Goal: Task Accomplishment & Management: Use online tool/utility

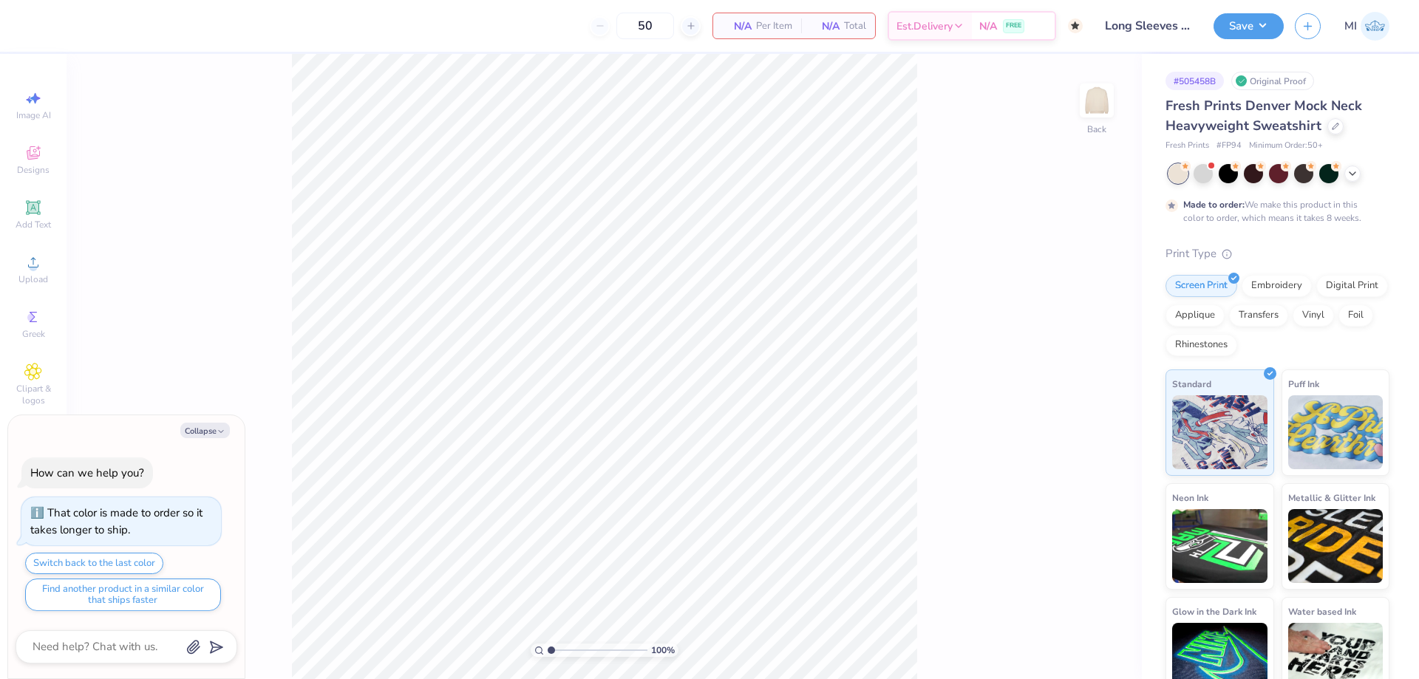
click at [214, 429] on button "Collapse" at bounding box center [205, 431] width 50 height 16
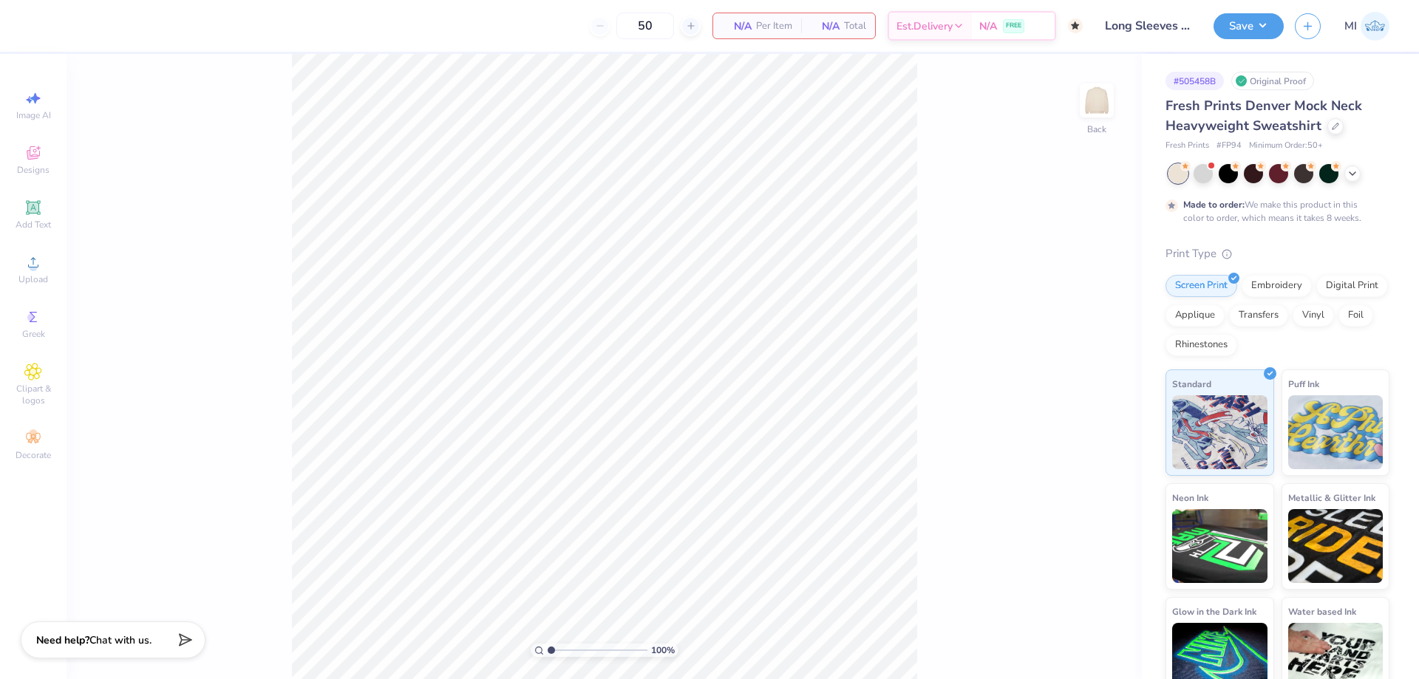
type textarea "x"
click at [47, 271] on div "Upload" at bounding box center [33, 270] width 52 height 44
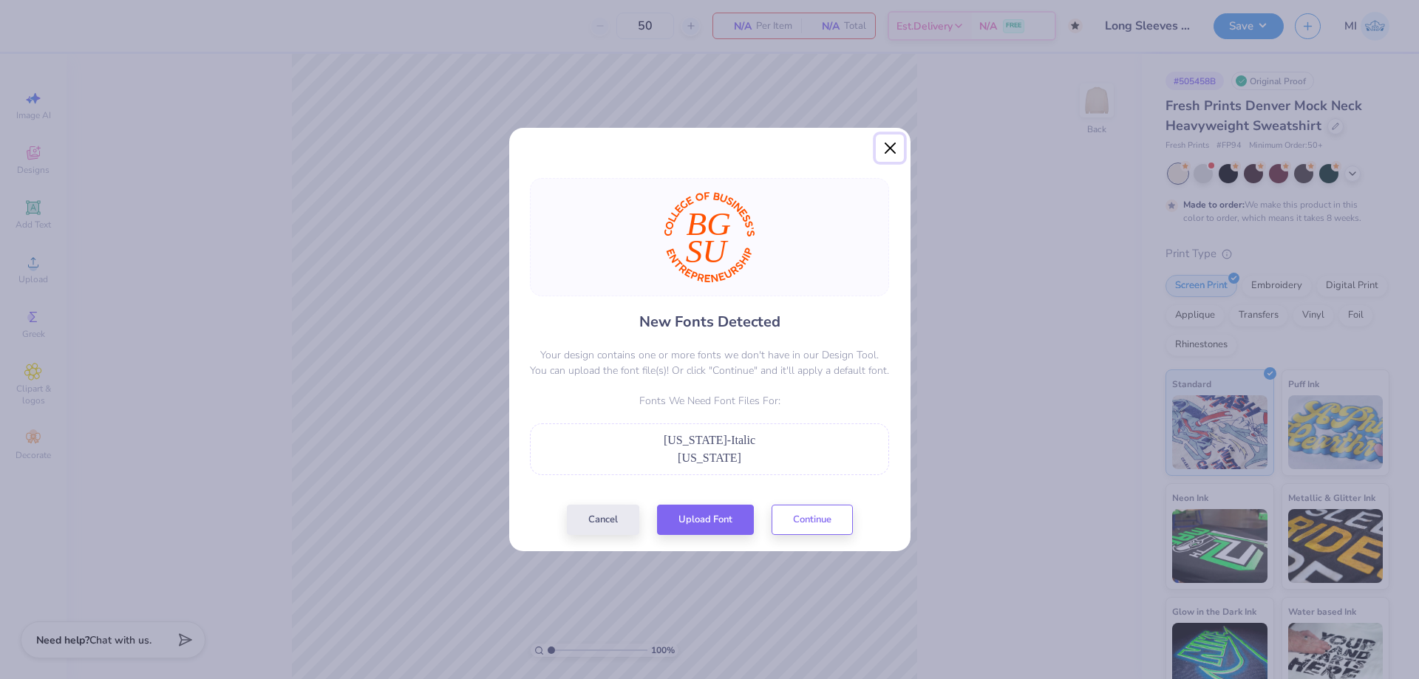
click at [897, 153] on button "Close" at bounding box center [890, 149] width 28 height 28
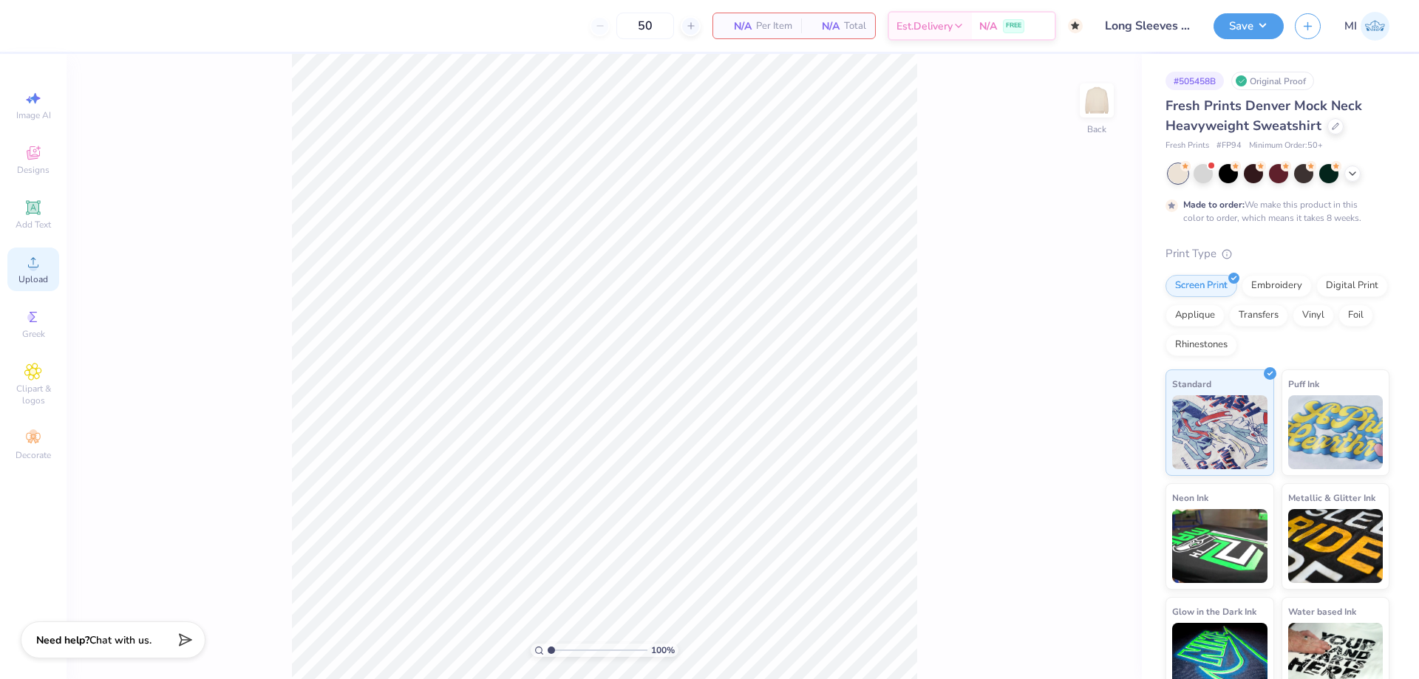
click at [30, 260] on icon at bounding box center [33, 263] width 18 height 18
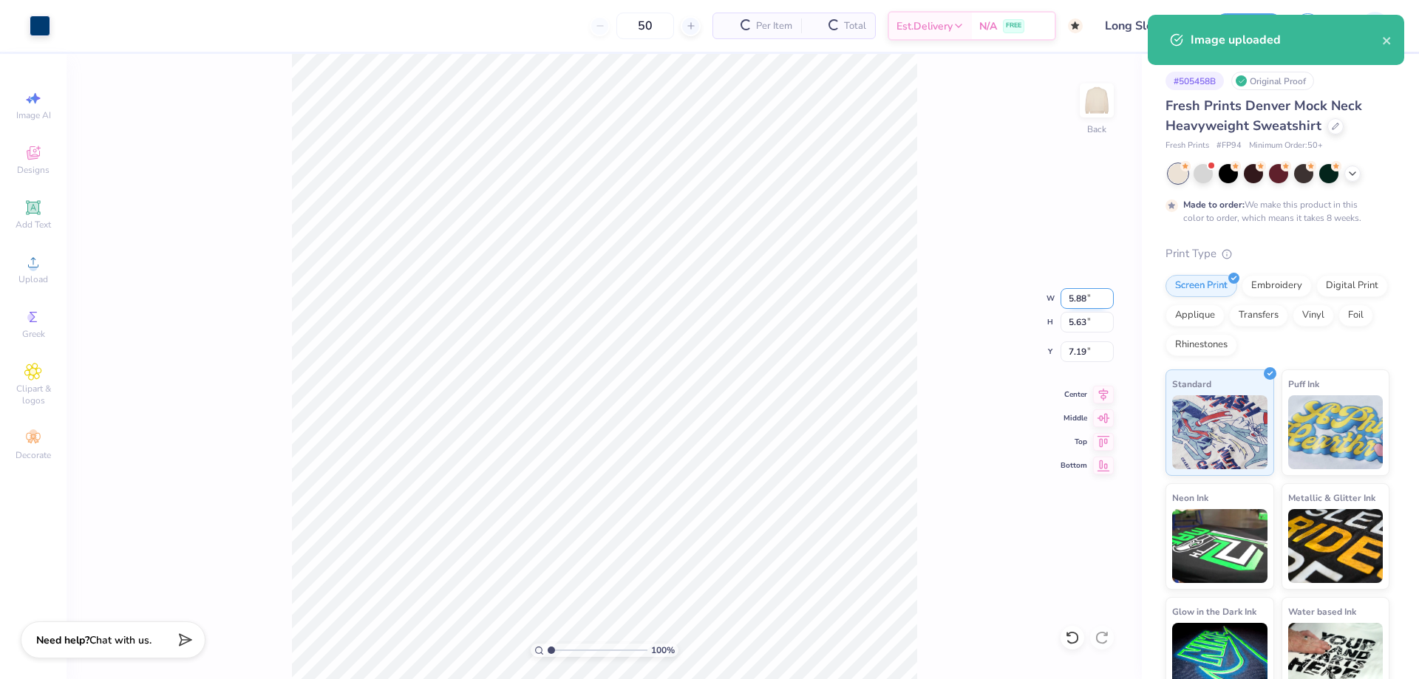
click at [1077, 305] on input "5.88" at bounding box center [1087, 298] width 53 height 21
type input "3.50"
type input "3.35"
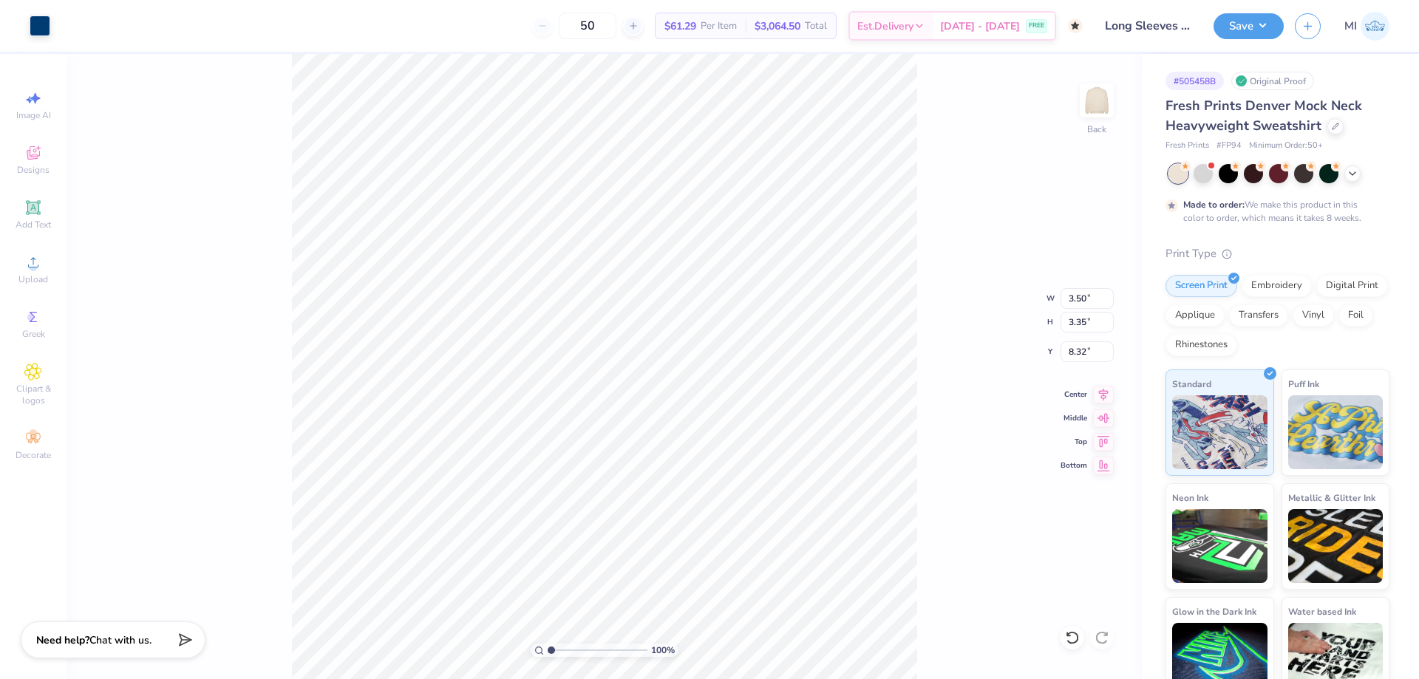
type input "3.00"
click at [1078, 323] on input "3.35" at bounding box center [1087, 322] width 53 height 21
click at [1095, 355] on input "3.00" at bounding box center [1087, 351] width 53 height 21
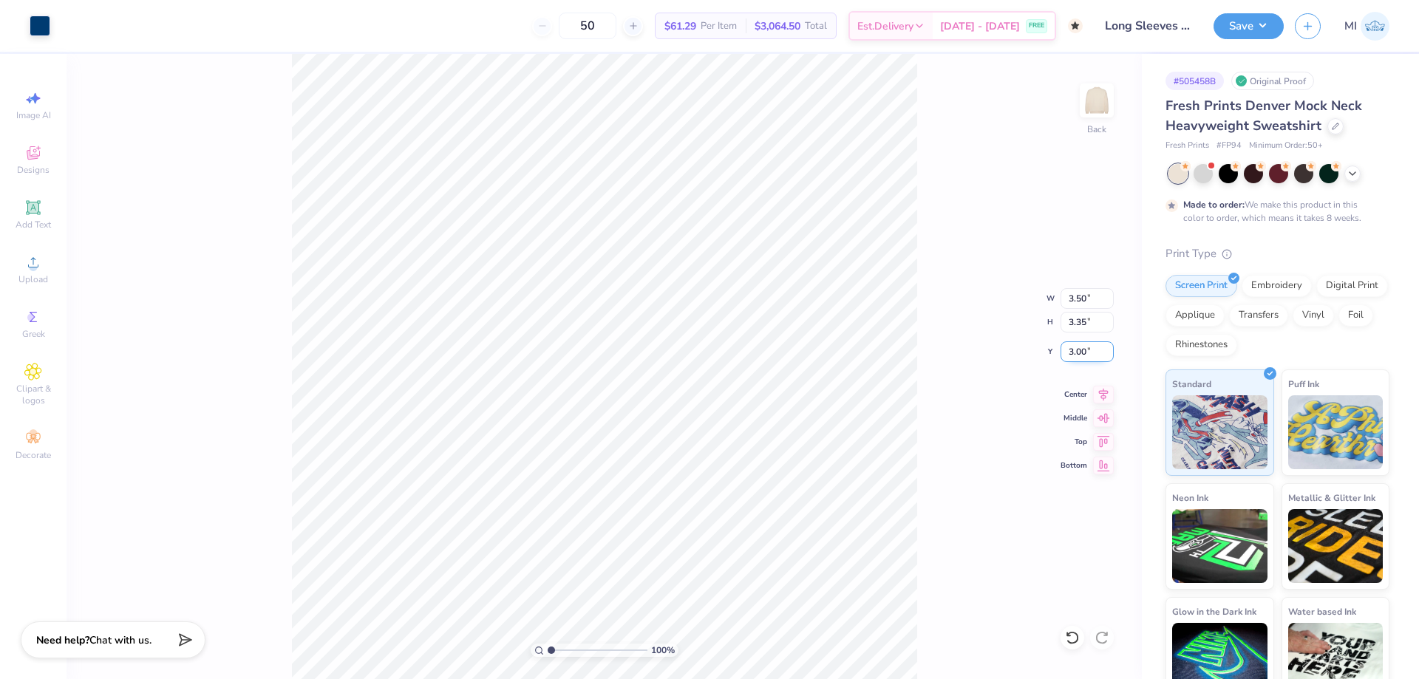
click at [1095, 355] on input "3.00" at bounding box center [1087, 351] width 53 height 21
click at [1109, 114] on img at bounding box center [1096, 100] width 59 height 59
click at [57, 251] on div "Image AI Designs Add Text Upload Greek Clipart & logos Decorate" at bounding box center [33, 276] width 52 height 384
click at [42, 262] on div "Upload" at bounding box center [33, 270] width 52 height 44
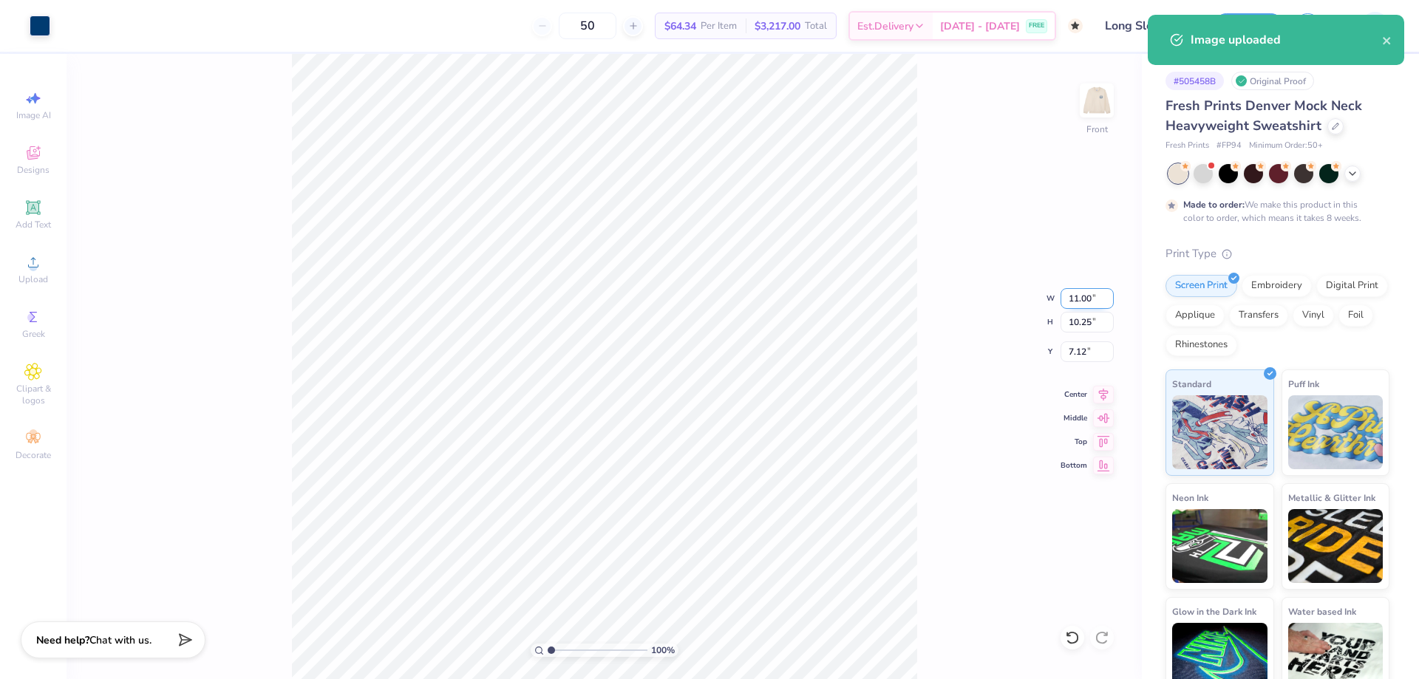
click at [1090, 299] on input "11.00" at bounding box center [1087, 298] width 53 height 21
type input "12.00"
type input "11.18"
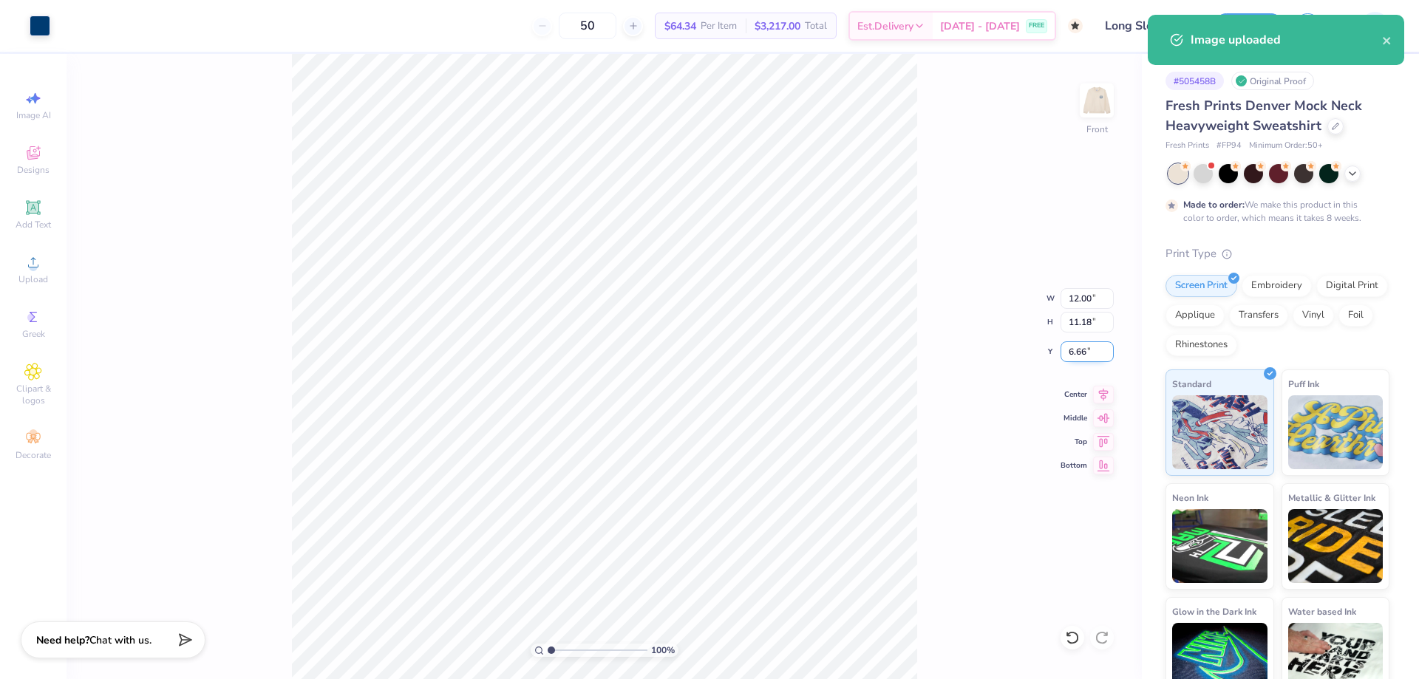
click at [1086, 353] on input "6.66" at bounding box center [1087, 351] width 53 height 21
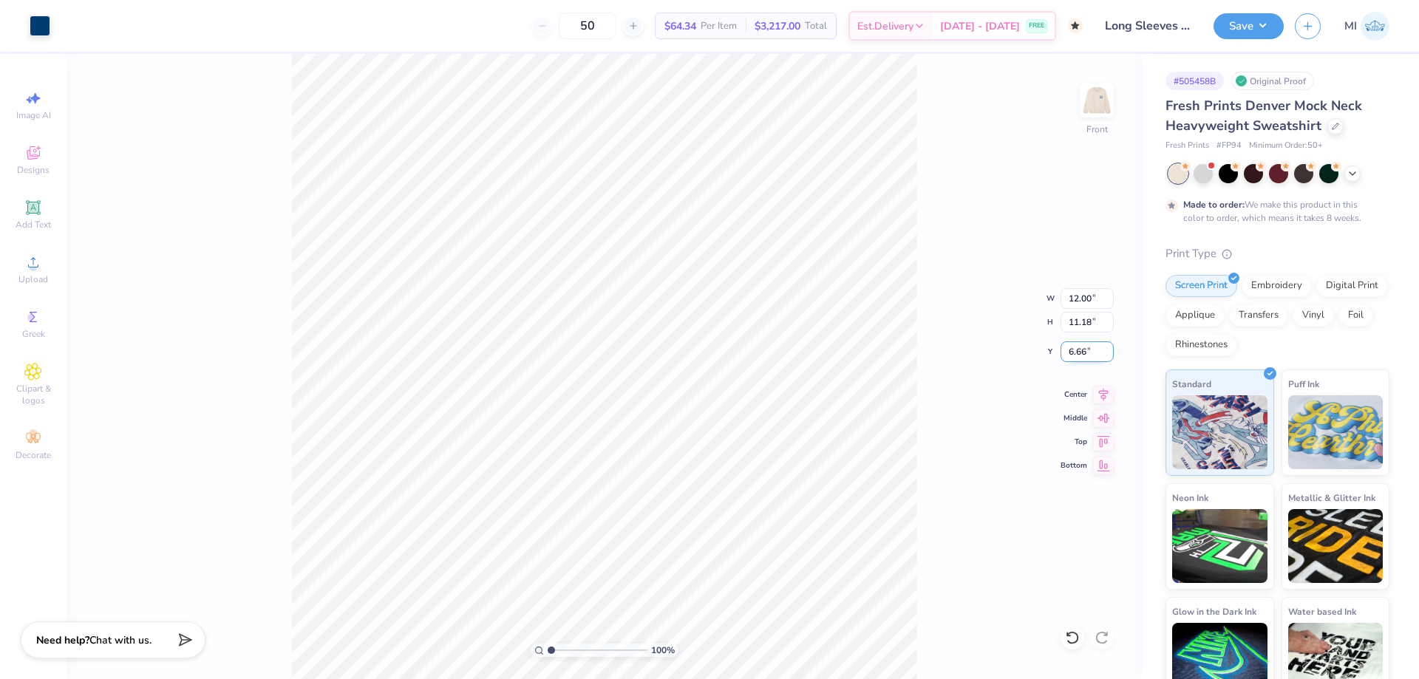
click at [1086, 353] on input "6.66" at bounding box center [1087, 351] width 53 height 21
type input "3.00"
click at [33, 279] on span "Upload" at bounding box center [33, 279] width 30 height 12
click at [41, 214] on icon at bounding box center [33, 208] width 18 height 18
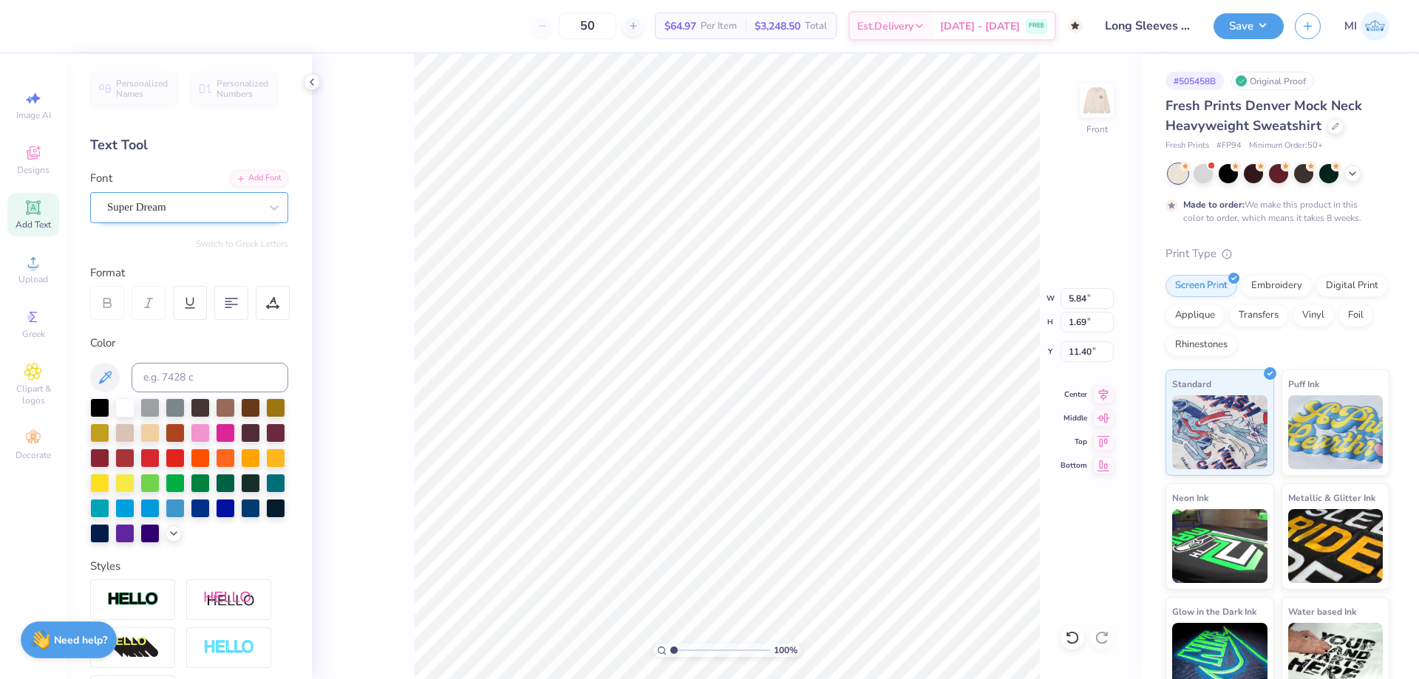
click at [196, 204] on div "Super Dream" at bounding box center [183, 207] width 155 height 23
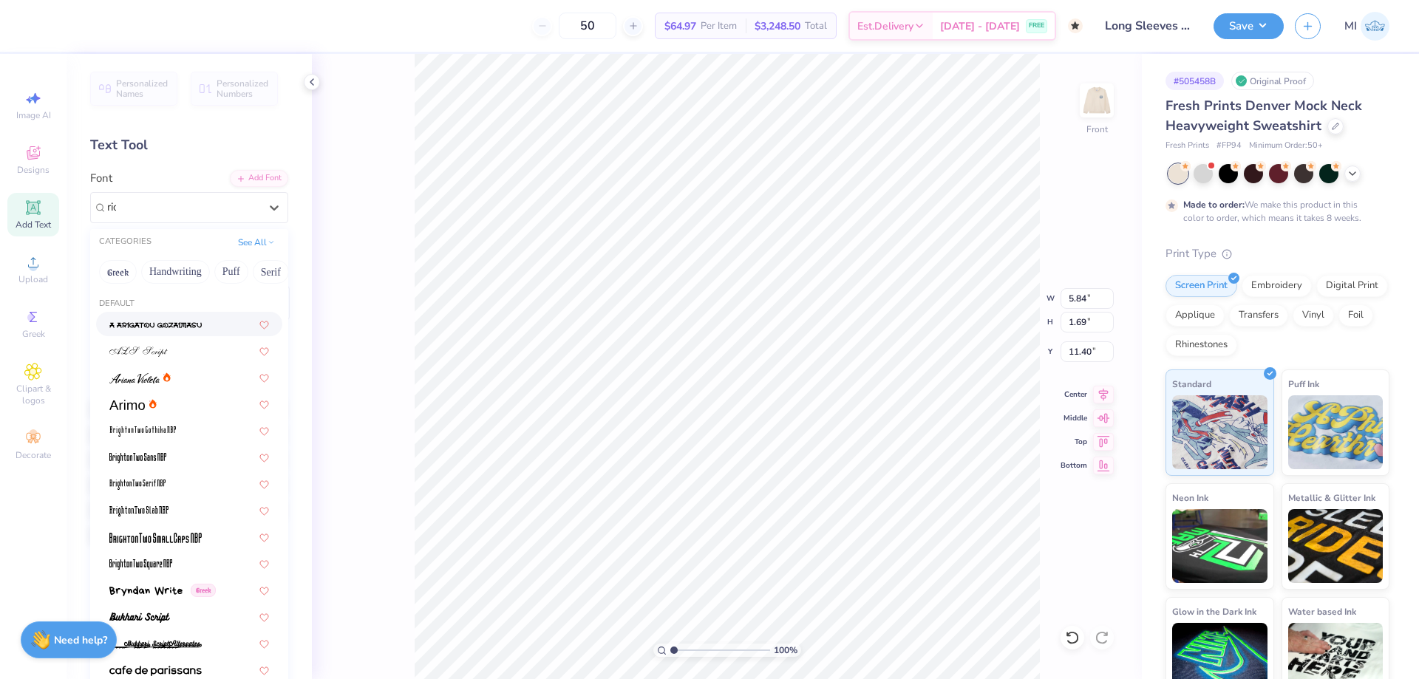
type input "ricc"
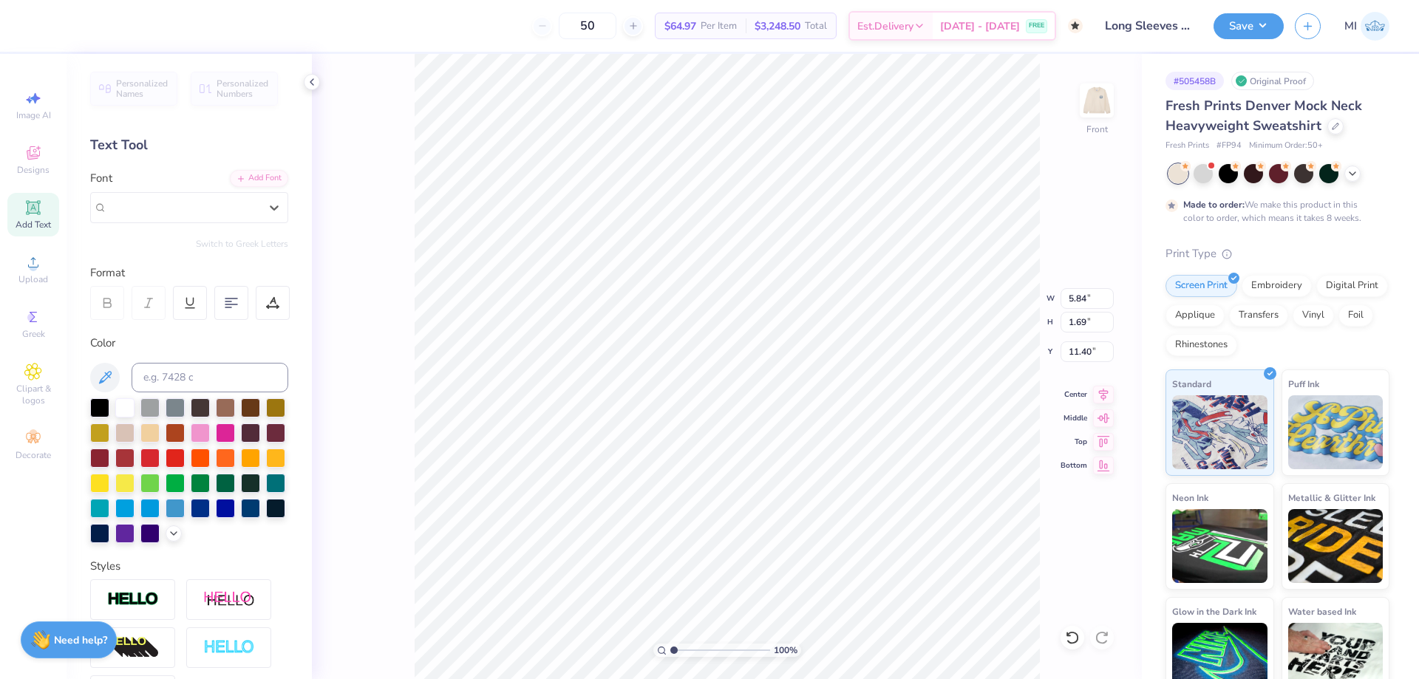
drag, startPoint x: 139, startPoint y: 204, endPoint x: 49, endPoint y: 203, distance: 90.2
click at [49, 203] on div "50 $64.97 Per Item $3,248.50 Total Est. Delivery Oct 3 - 6 FREE Design Title Lo…" at bounding box center [709, 339] width 1419 height 679
click at [243, 174] on icon at bounding box center [241, 177] width 9 height 9
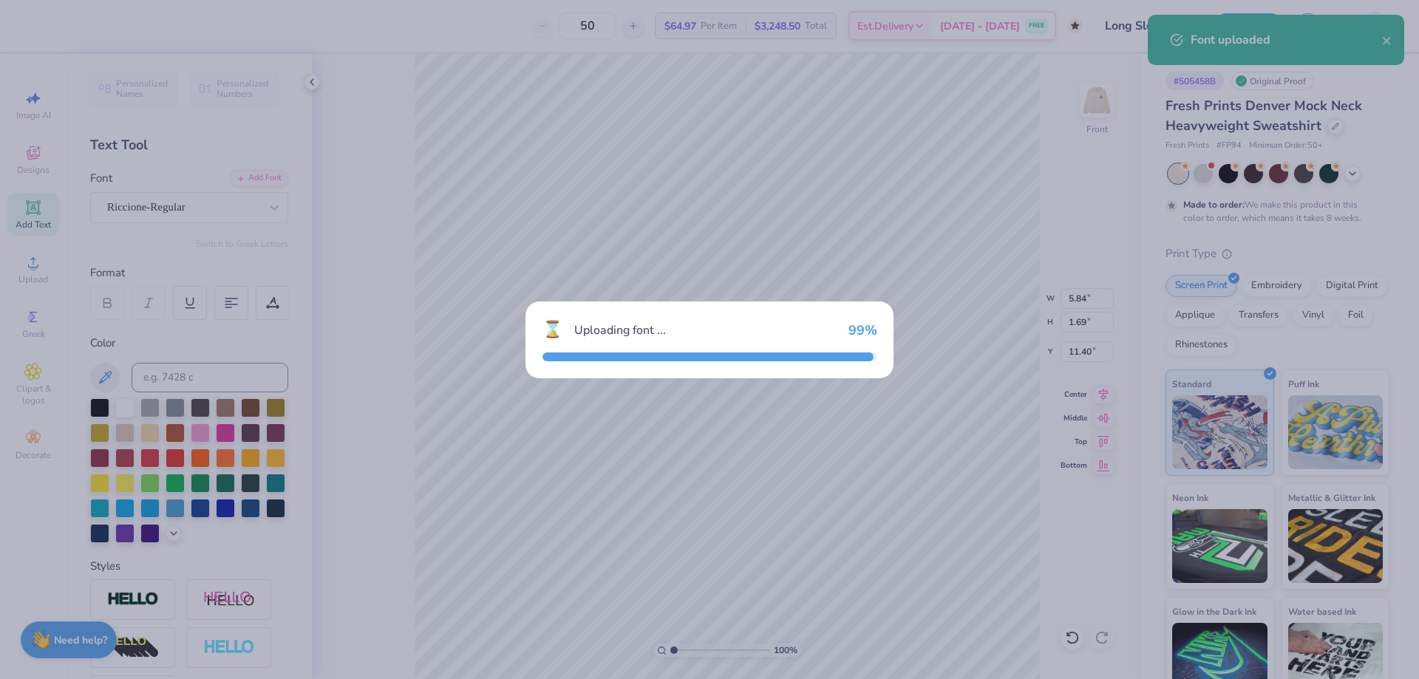
type input "6.21"
type input "1.74"
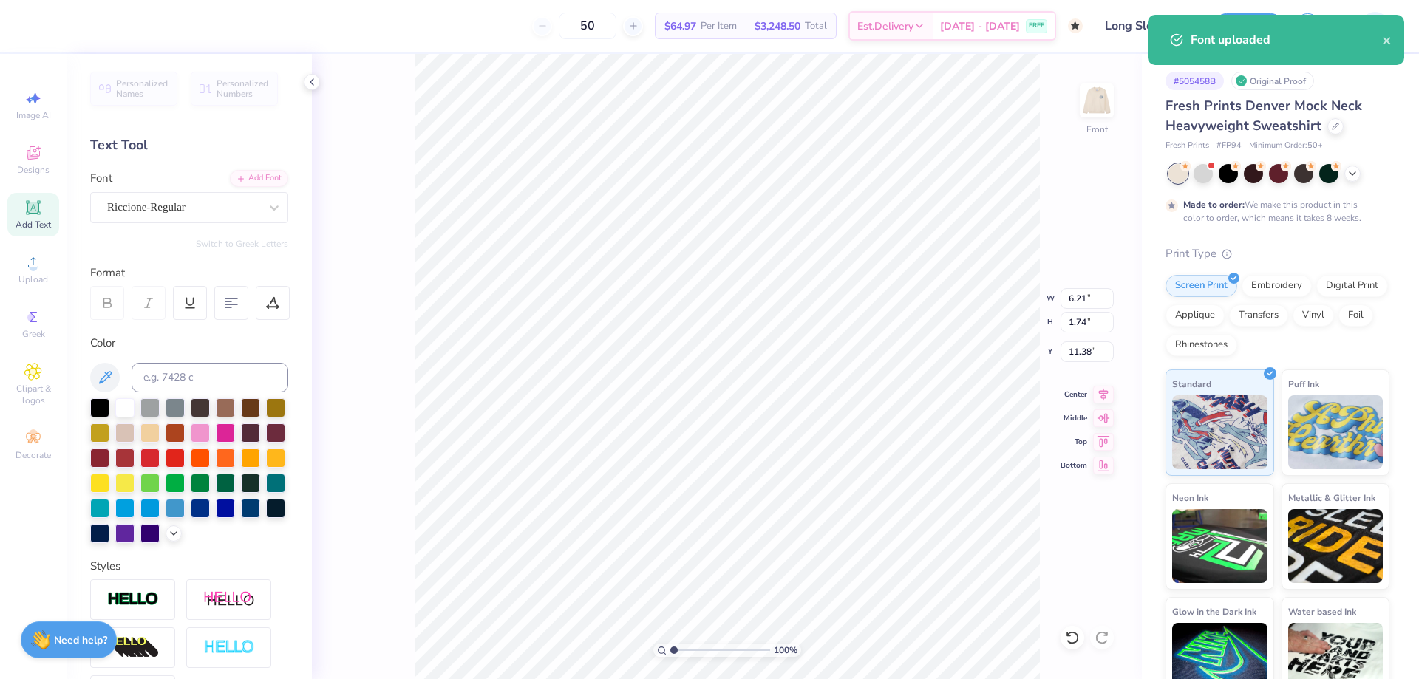
type input "16.64"
type textarea "20"
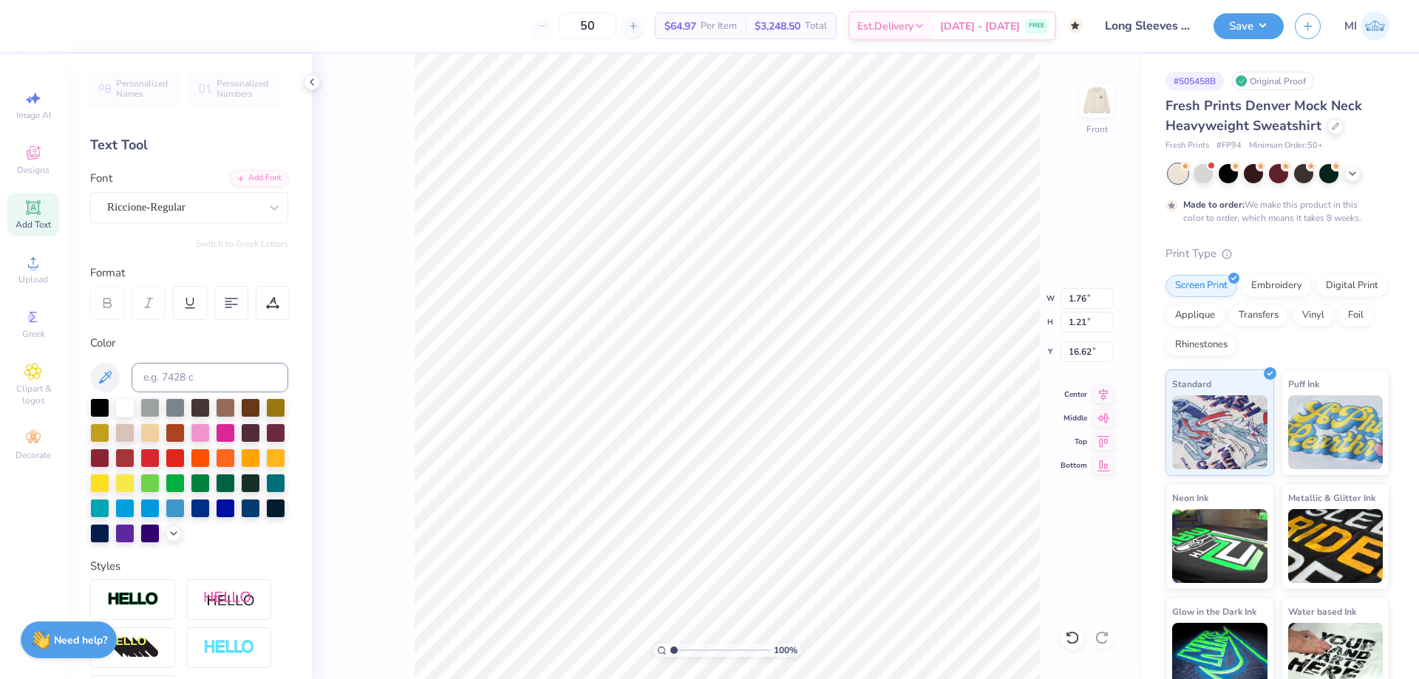
type input "1.76"
type input "1.21"
type input "8.28"
click at [713, 646] on input "range" at bounding box center [720, 650] width 100 height 13
type input "4.91"
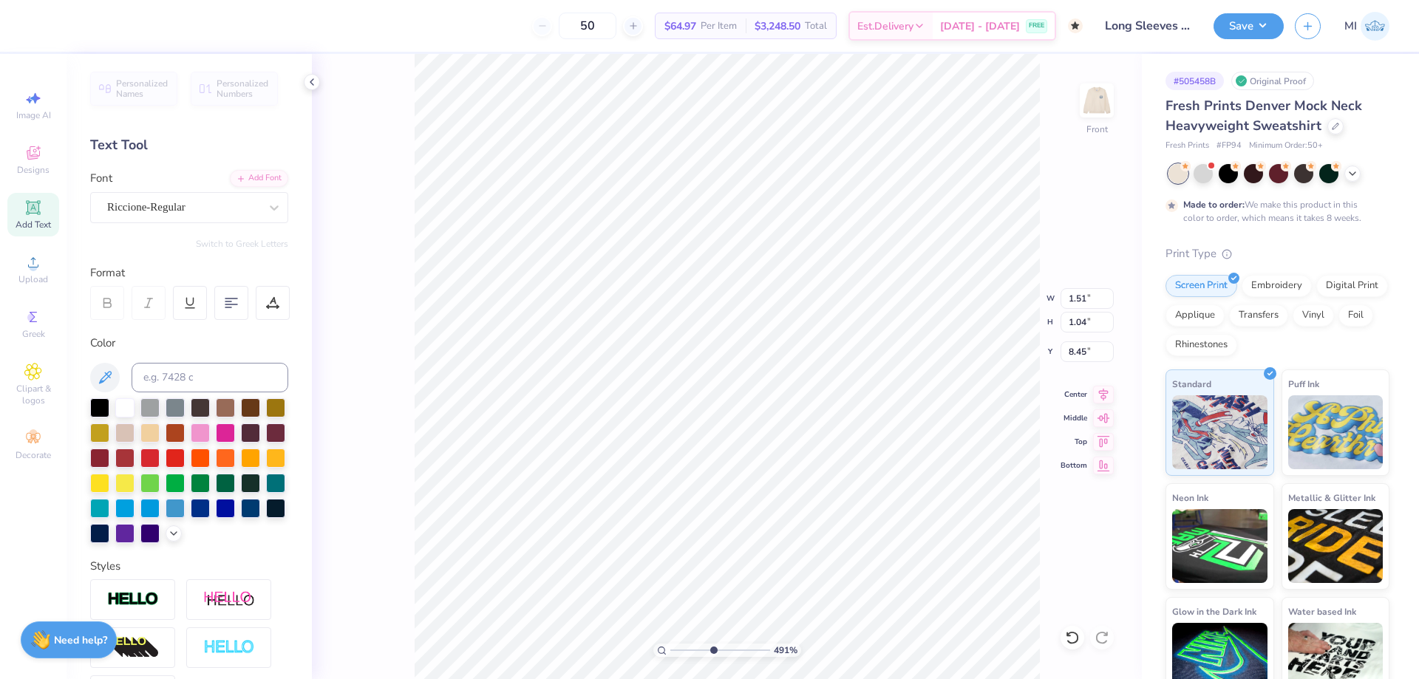
type input "1.51"
type input "1.04"
type input "8.49"
type input "1.40"
type input "0.96"
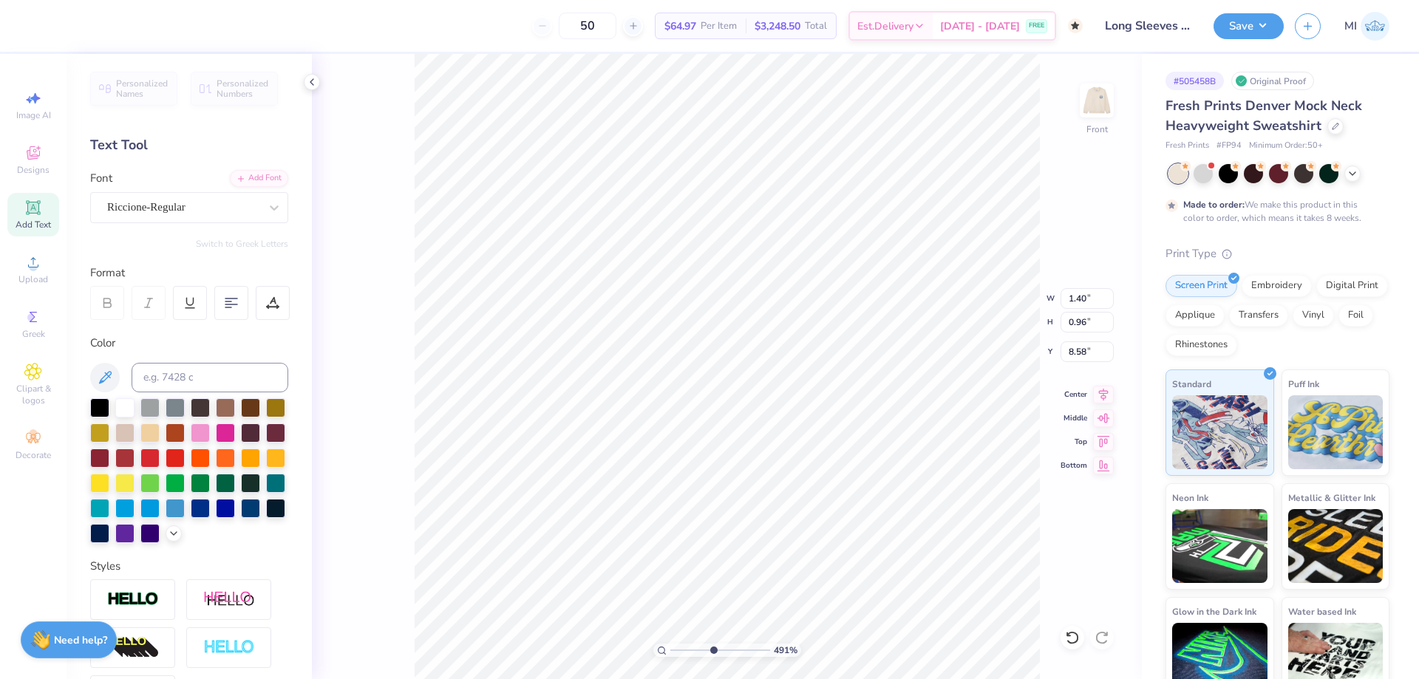
type input "8.51"
drag, startPoint x: 711, startPoint y: 652, endPoint x: 682, endPoint y: 648, distance: 29.8
click at [682, 648] on input "range" at bounding box center [720, 650] width 100 height 13
type input "1.78"
type input "8.59"
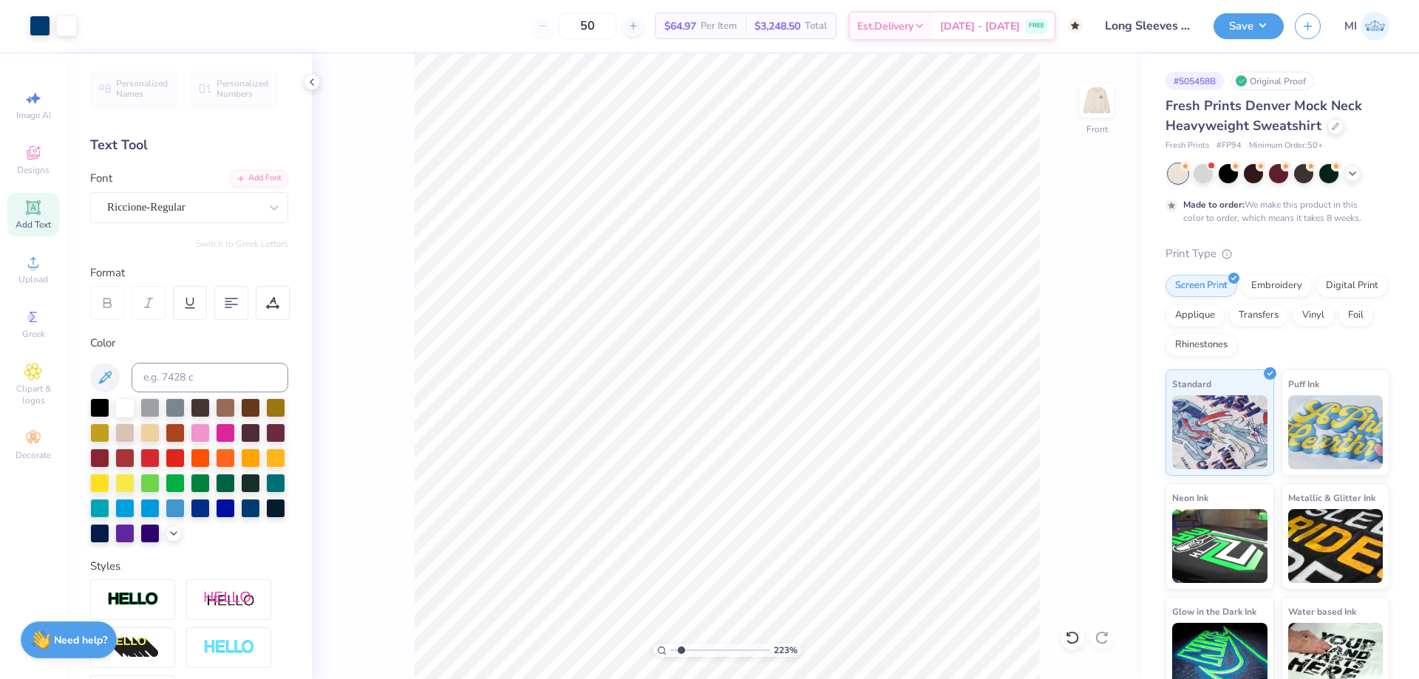
type input "1"
drag, startPoint x: 686, startPoint y: 653, endPoint x: 657, endPoint y: 648, distance: 29.3
click at [670, 648] on input "range" at bounding box center [720, 650] width 100 height 13
click at [111, 377] on icon at bounding box center [105, 378] width 18 height 18
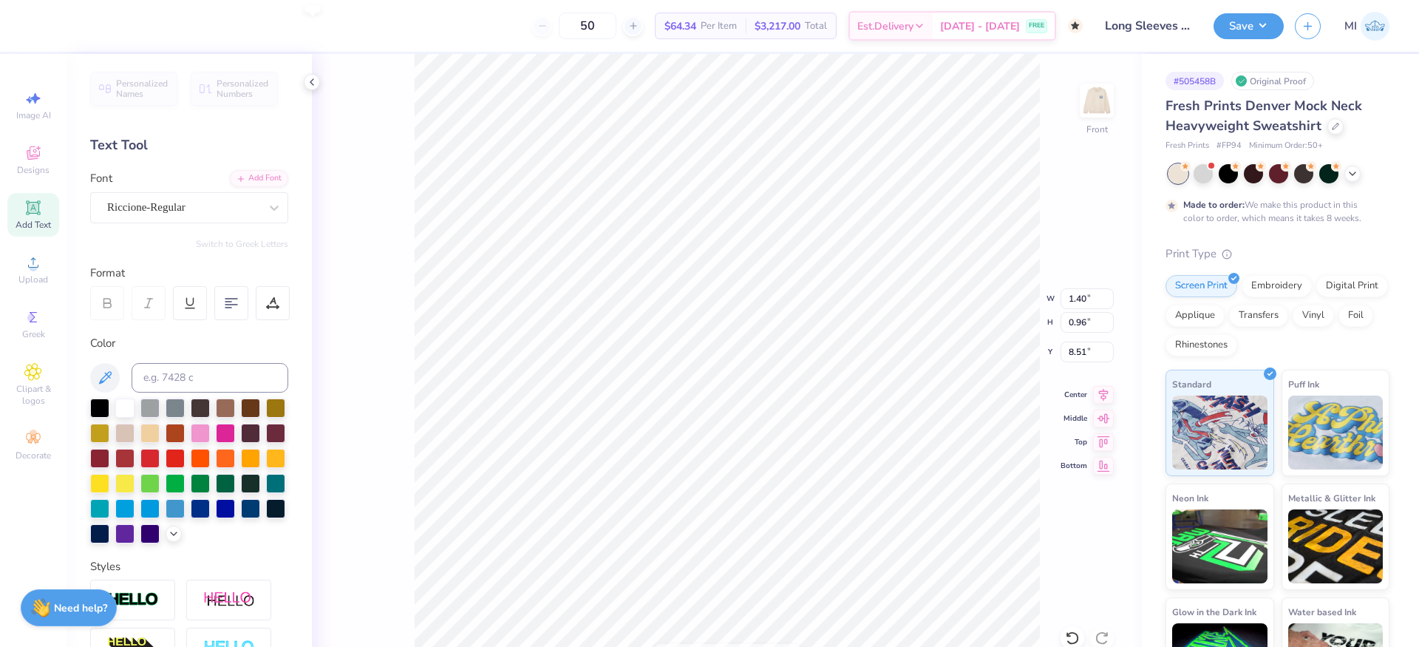
type input "12.00"
type input "11.18"
type input "3.00"
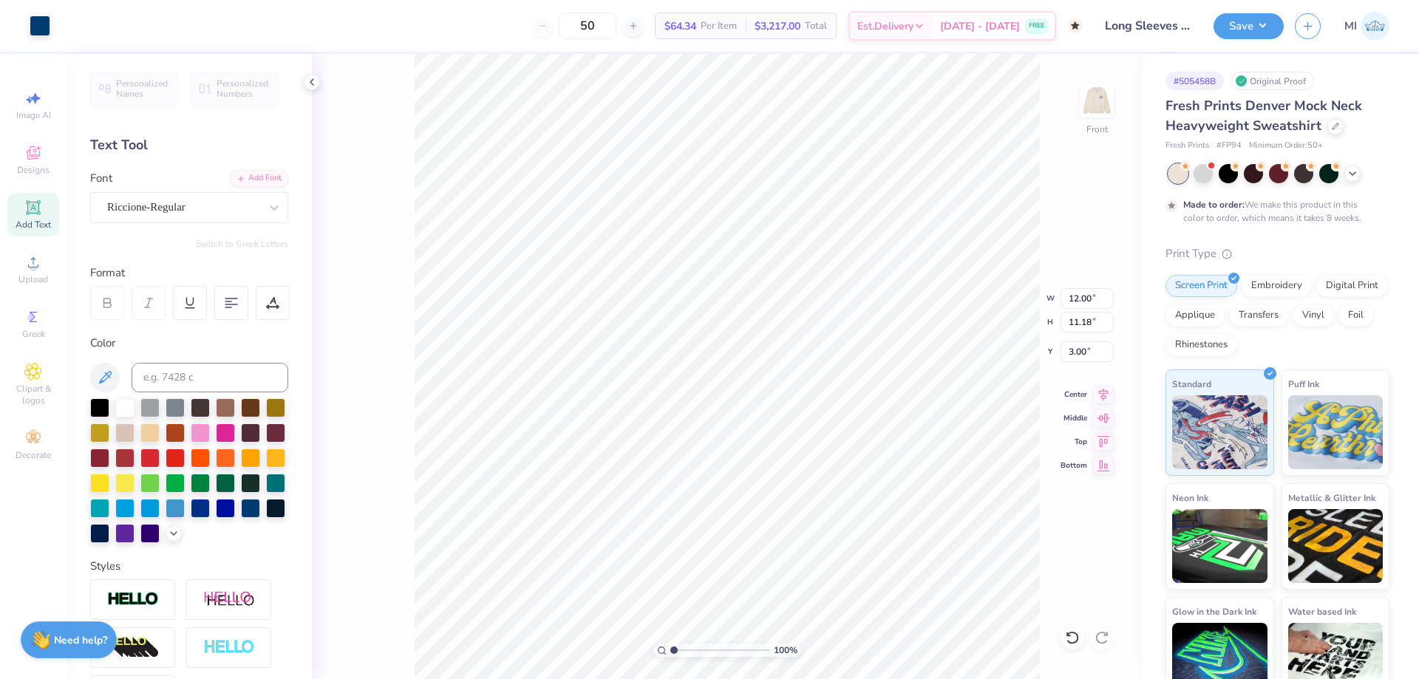
type input "1.40"
type input "0.96"
type input "8.51"
type textarea "25"
click at [616, 648] on div "100 %" at bounding box center [727, 366] width 625 height 625
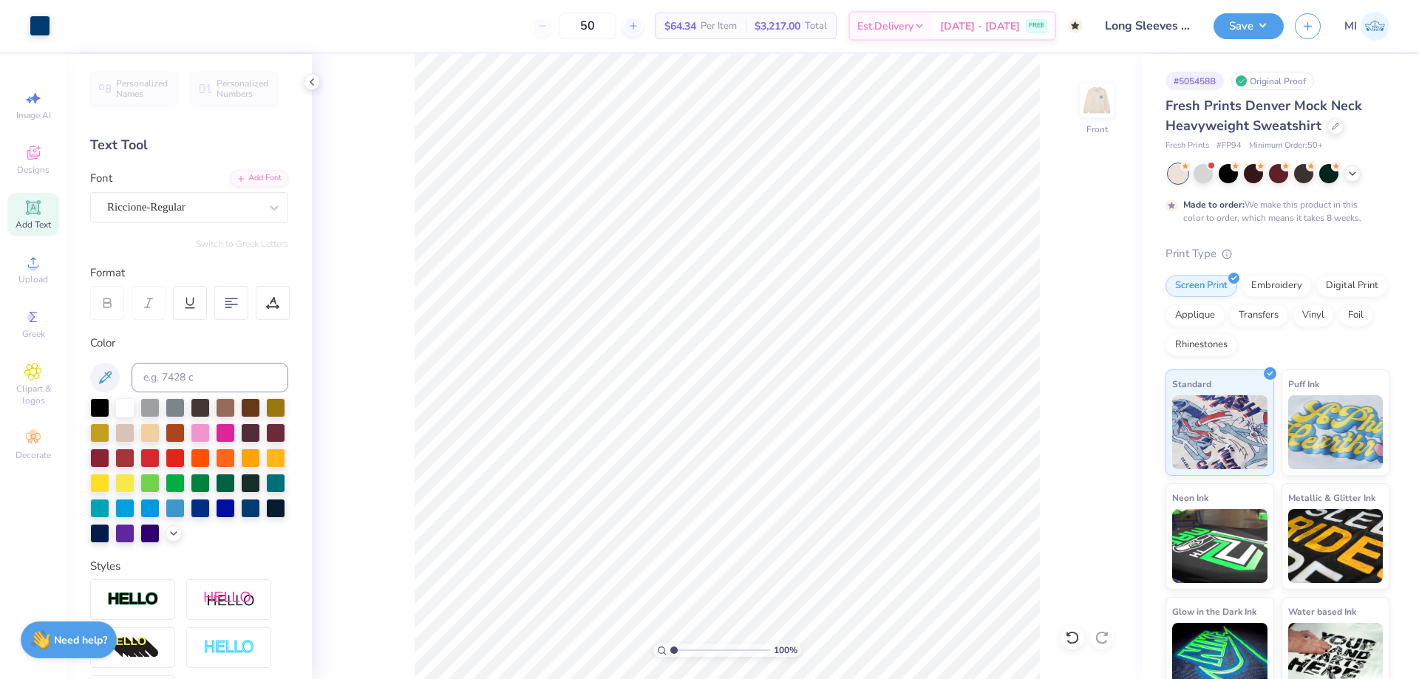
type input "1"
drag, startPoint x: 661, startPoint y: 651, endPoint x: 639, endPoint y: 652, distance: 21.4
click at [670, 652] on input "range" at bounding box center [720, 650] width 100 height 13
click at [1260, 30] on button "Save" at bounding box center [1249, 24] width 70 height 26
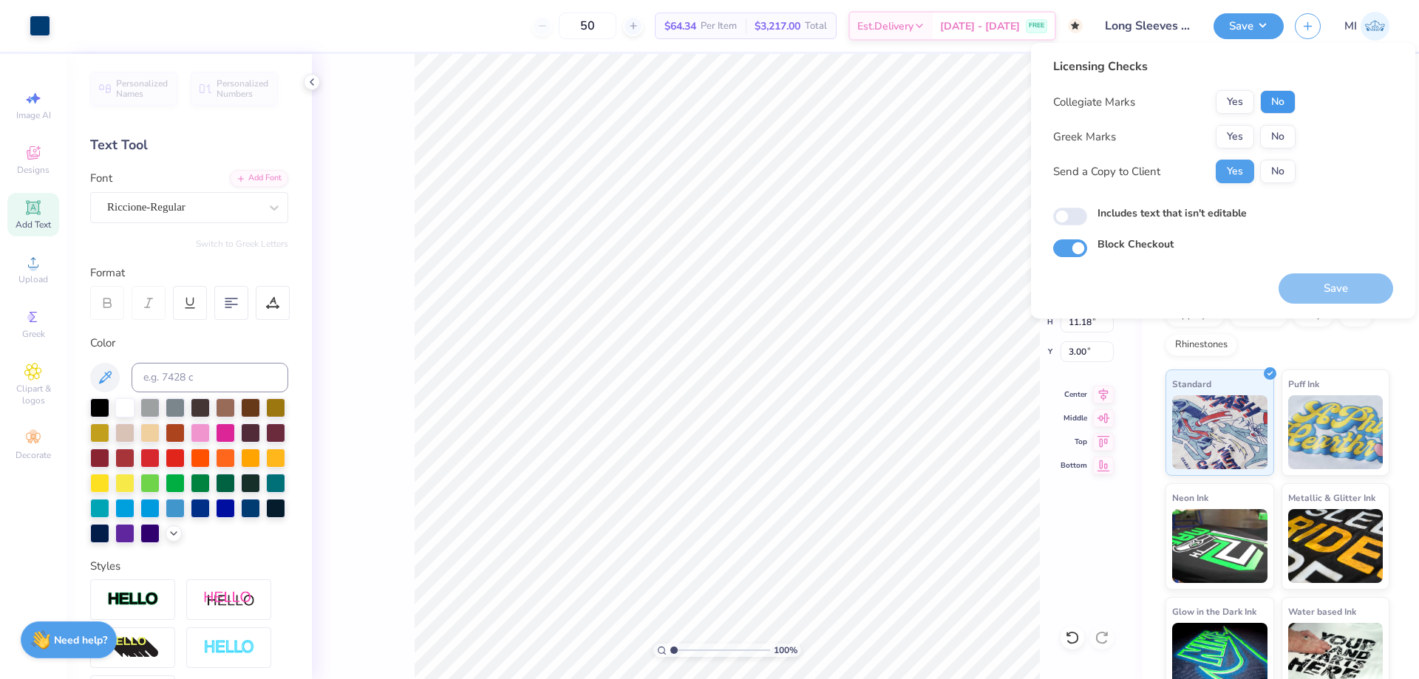
click at [1279, 100] on button "No" at bounding box center [1277, 102] width 35 height 24
click at [1271, 137] on button "No" at bounding box center [1277, 137] width 35 height 24
click at [1310, 290] on button "Save" at bounding box center [1336, 288] width 115 height 30
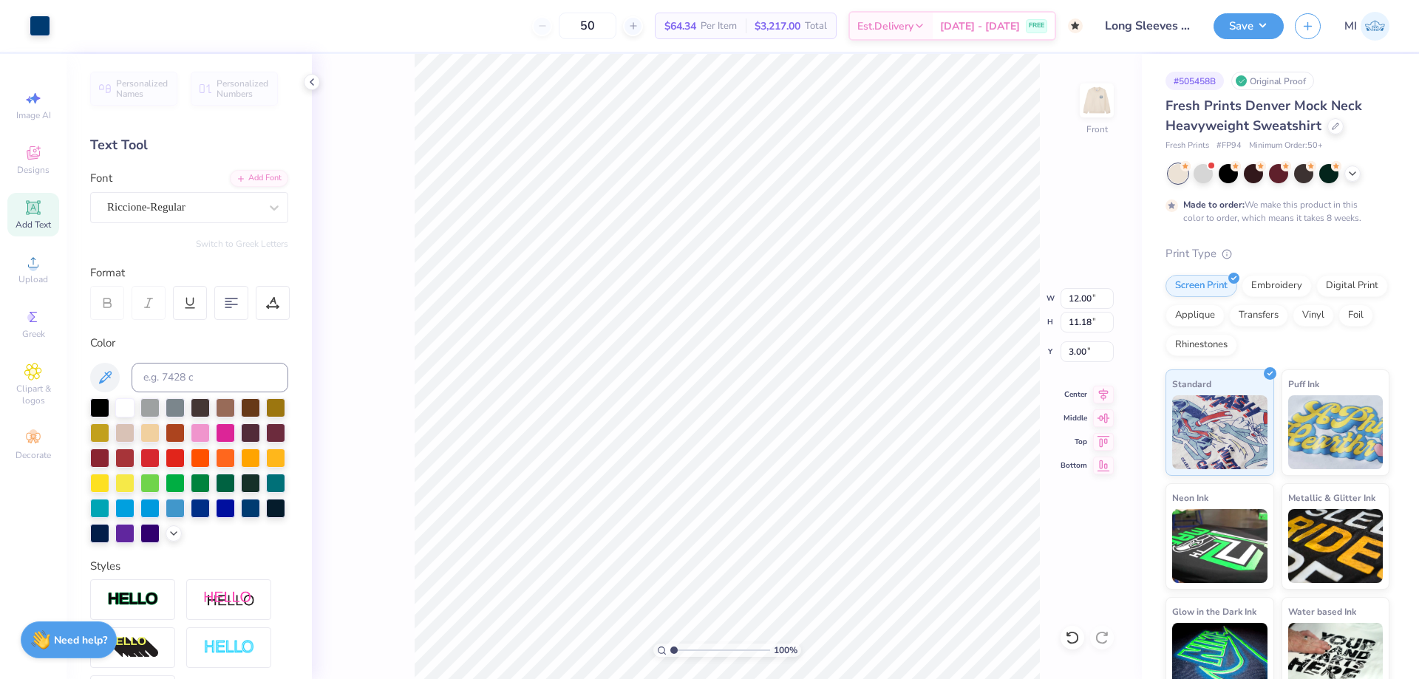
click at [1243, 40] on div "Save MI" at bounding box center [1316, 26] width 205 height 52
click at [1257, 22] on button "Save" at bounding box center [1249, 24] width 70 height 26
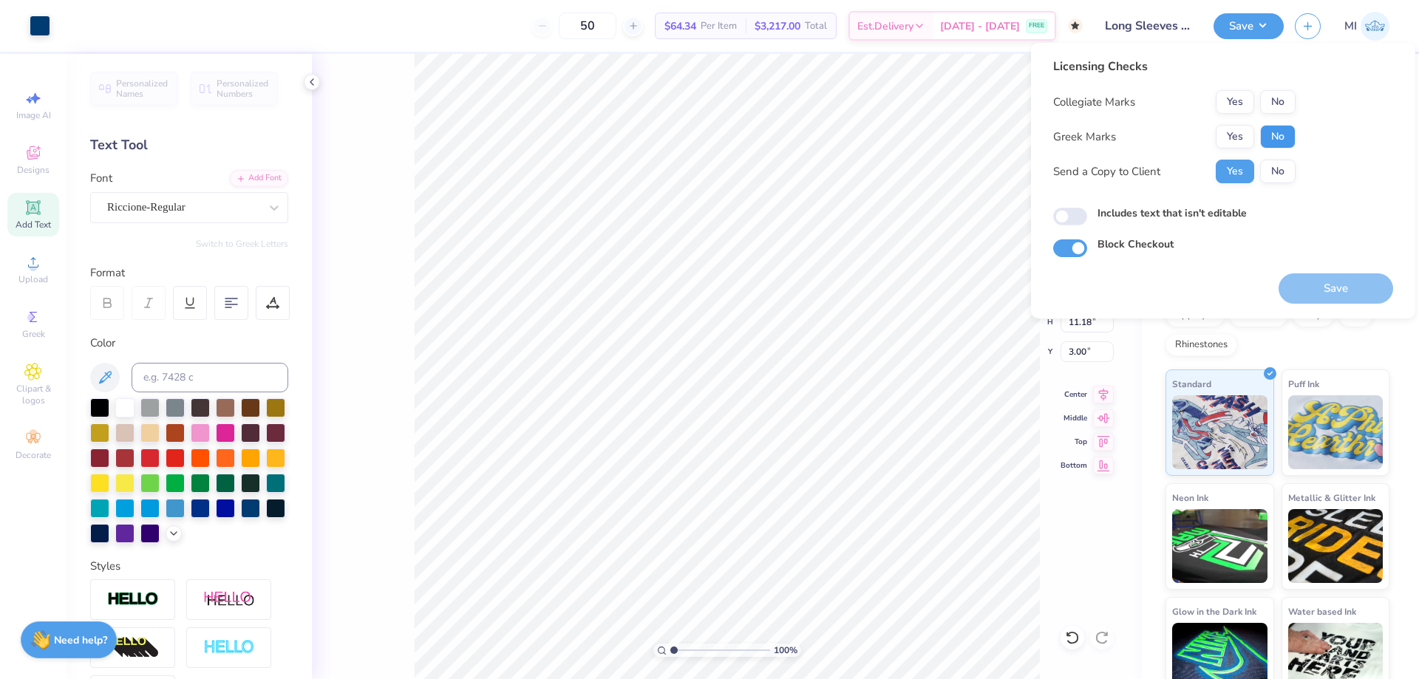
click at [1283, 128] on button "No" at bounding box center [1277, 137] width 35 height 24
click at [1286, 107] on button "No" at bounding box center [1277, 102] width 35 height 24
click at [1311, 249] on div "Block Checkout" at bounding box center [1223, 245] width 340 height 17
click at [1309, 293] on button "Save" at bounding box center [1336, 288] width 115 height 30
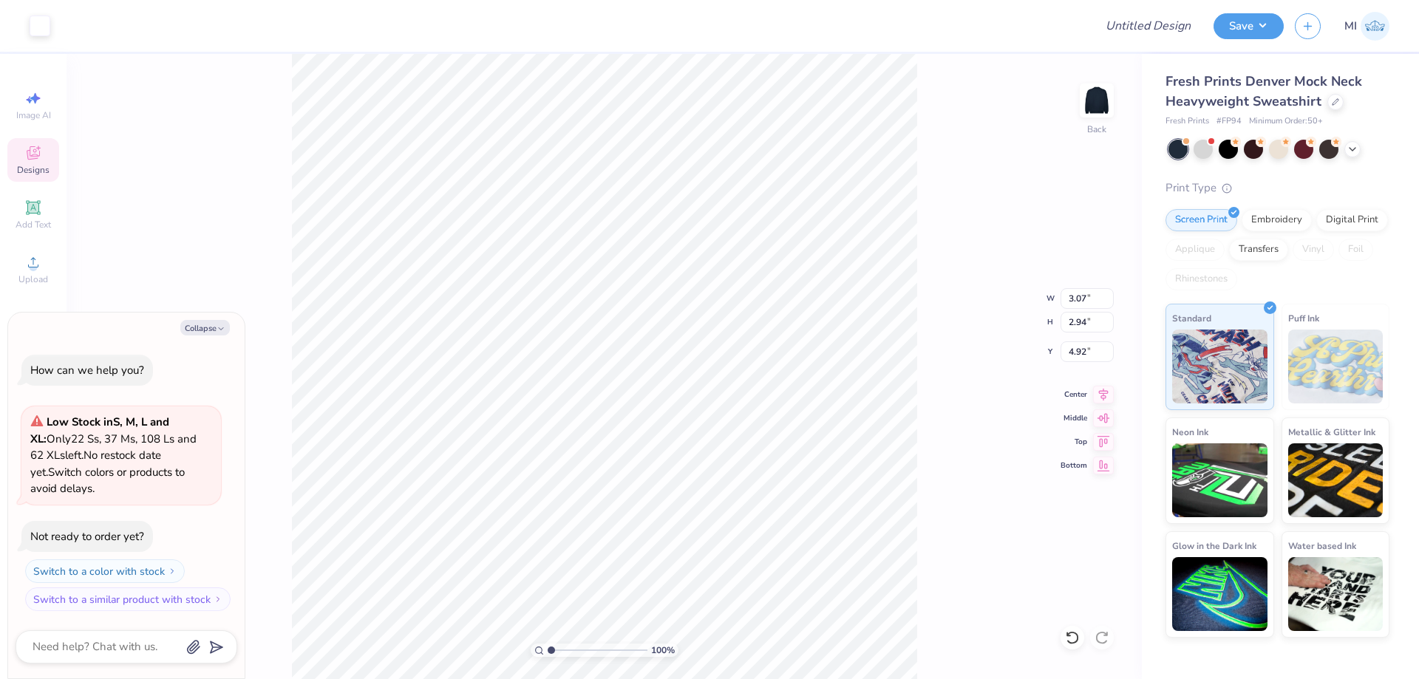
type textarea "x"
type input "6.65"
click at [689, 435] on li "Download vector" at bounding box center [683, 430] width 116 height 29
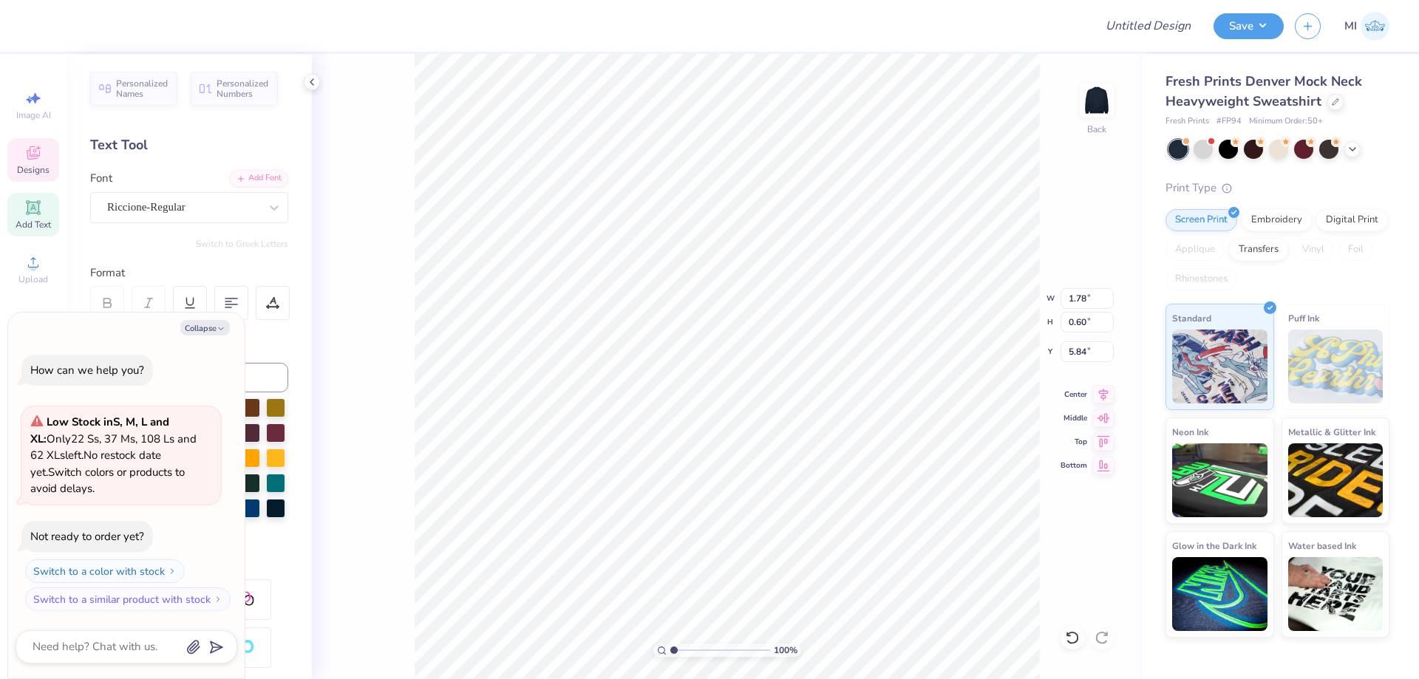
click at [191, 191] on div "Font Riccione-Regular" at bounding box center [189, 196] width 198 height 53
click at [188, 202] on div "Riccione-Regular" at bounding box center [183, 207] width 155 height 23
click at [203, 327] on button "Collapse" at bounding box center [205, 328] width 50 height 16
type textarea "x"
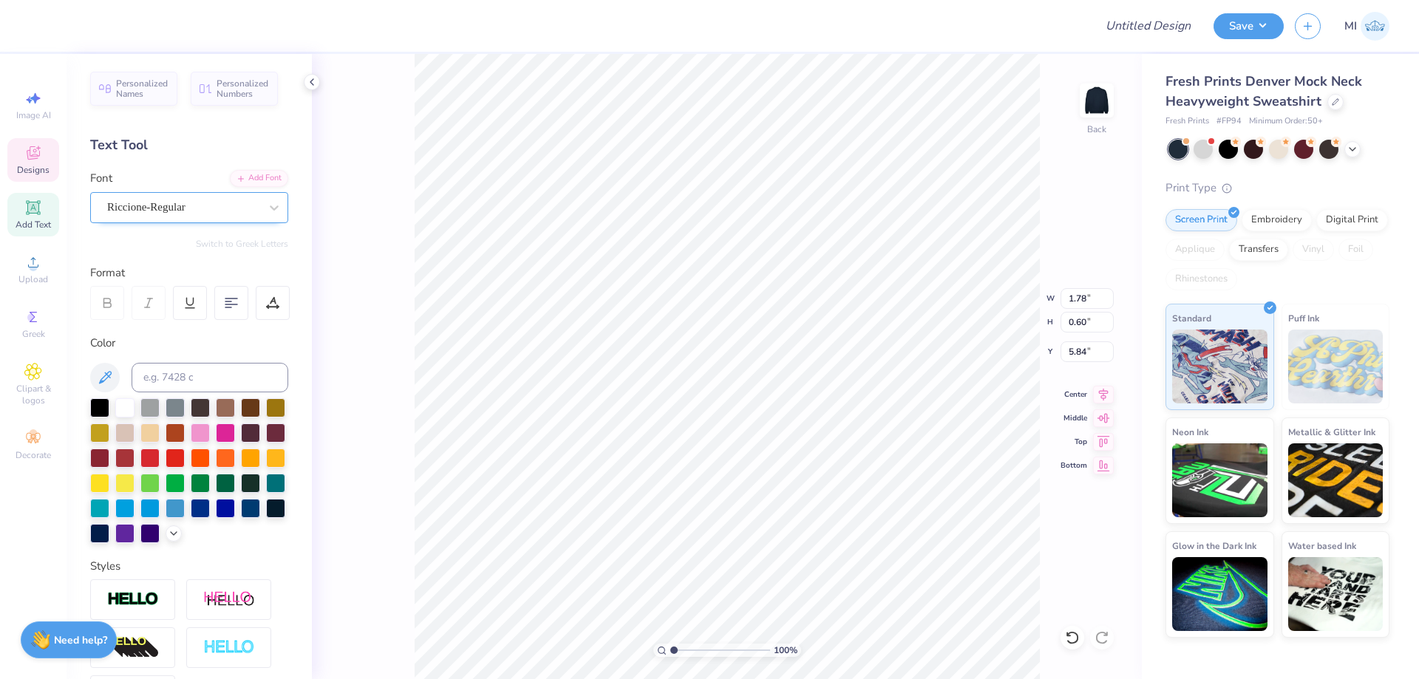
click at [217, 207] on div "Riccione-Regular" at bounding box center [183, 207] width 155 height 23
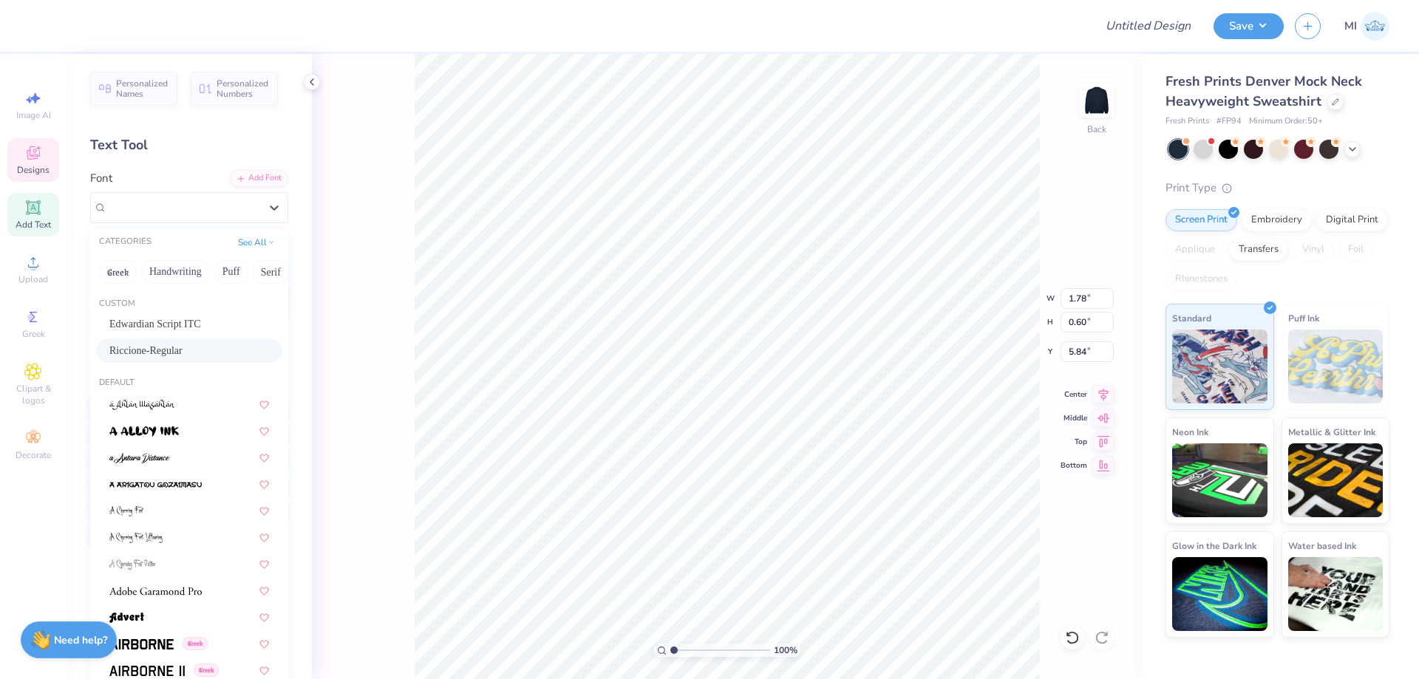
click at [171, 345] on span "Riccione-Regular" at bounding box center [145, 351] width 73 height 16
click at [152, 205] on div "Riccione-Regular" at bounding box center [183, 207] width 155 height 23
click at [174, 350] on span "Riccione-Regular" at bounding box center [145, 351] width 73 height 16
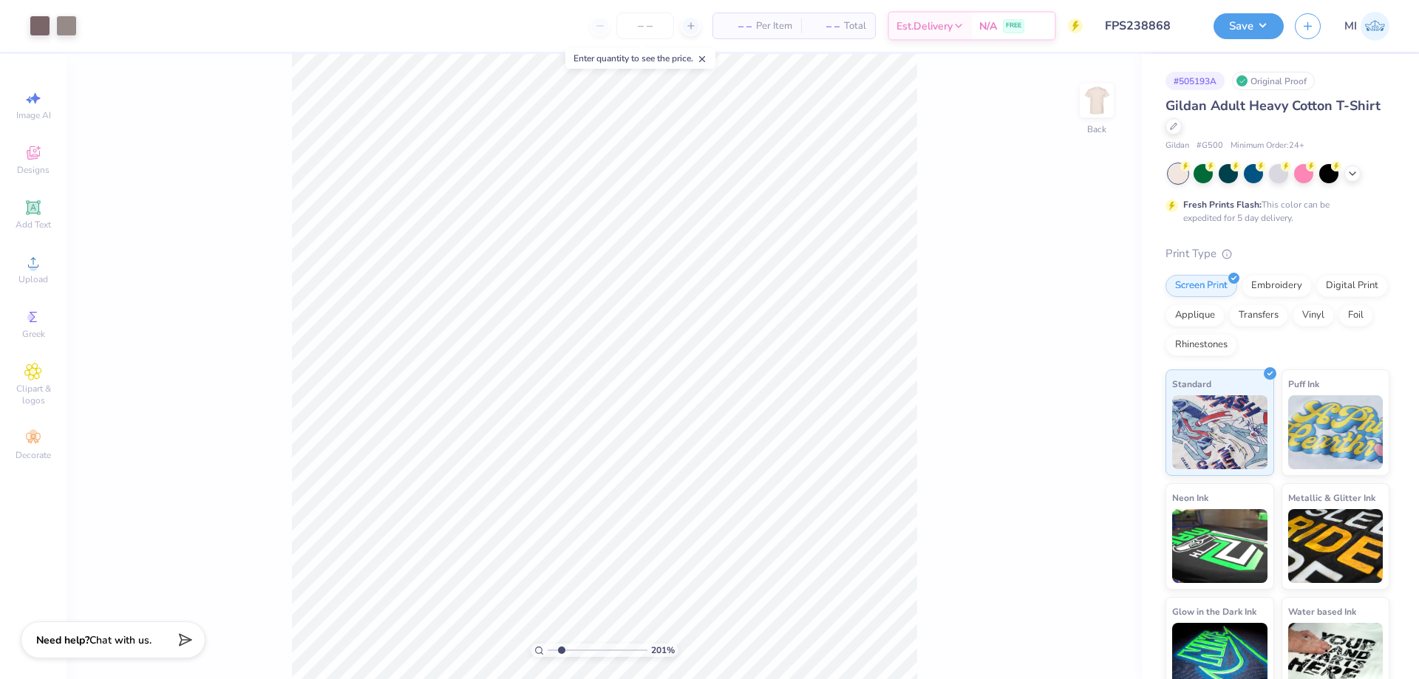
drag, startPoint x: 578, startPoint y: 648, endPoint x: 598, endPoint y: 631, distance: 26.7
click at [598, 644] on input "range" at bounding box center [598, 650] width 100 height 13
click at [590, 648] on input "range" at bounding box center [598, 650] width 100 height 13
click at [588, 652] on input "range" at bounding box center [598, 650] width 100 height 13
drag, startPoint x: 562, startPoint y: 649, endPoint x: 582, endPoint y: 649, distance: 20.0
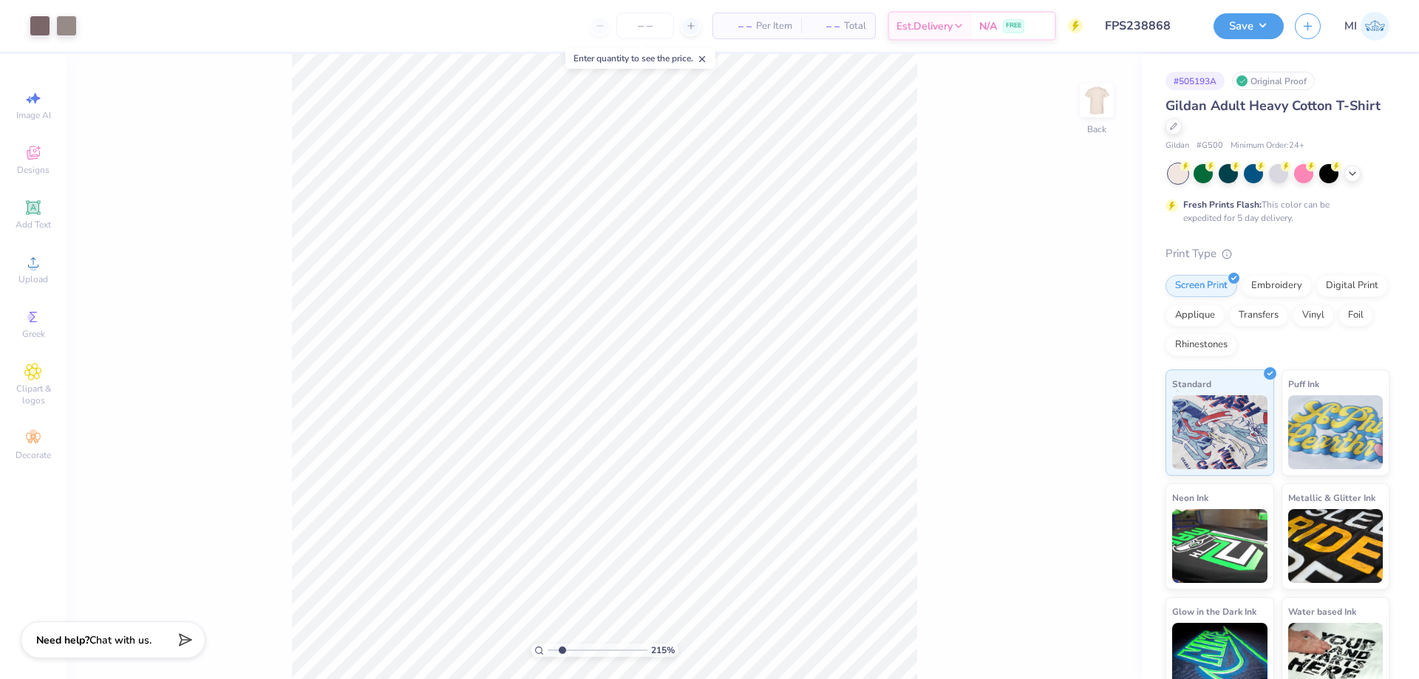
click at [582, 650] on input "range" at bounding box center [598, 650] width 100 height 13
drag, startPoint x: 582, startPoint y: 649, endPoint x: 597, endPoint y: 645, distance: 15.2
click at [593, 648] on input "range" at bounding box center [598, 650] width 100 height 13
drag, startPoint x: 594, startPoint y: 650, endPoint x: 542, endPoint y: 657, distance: 52.2
type input "1"
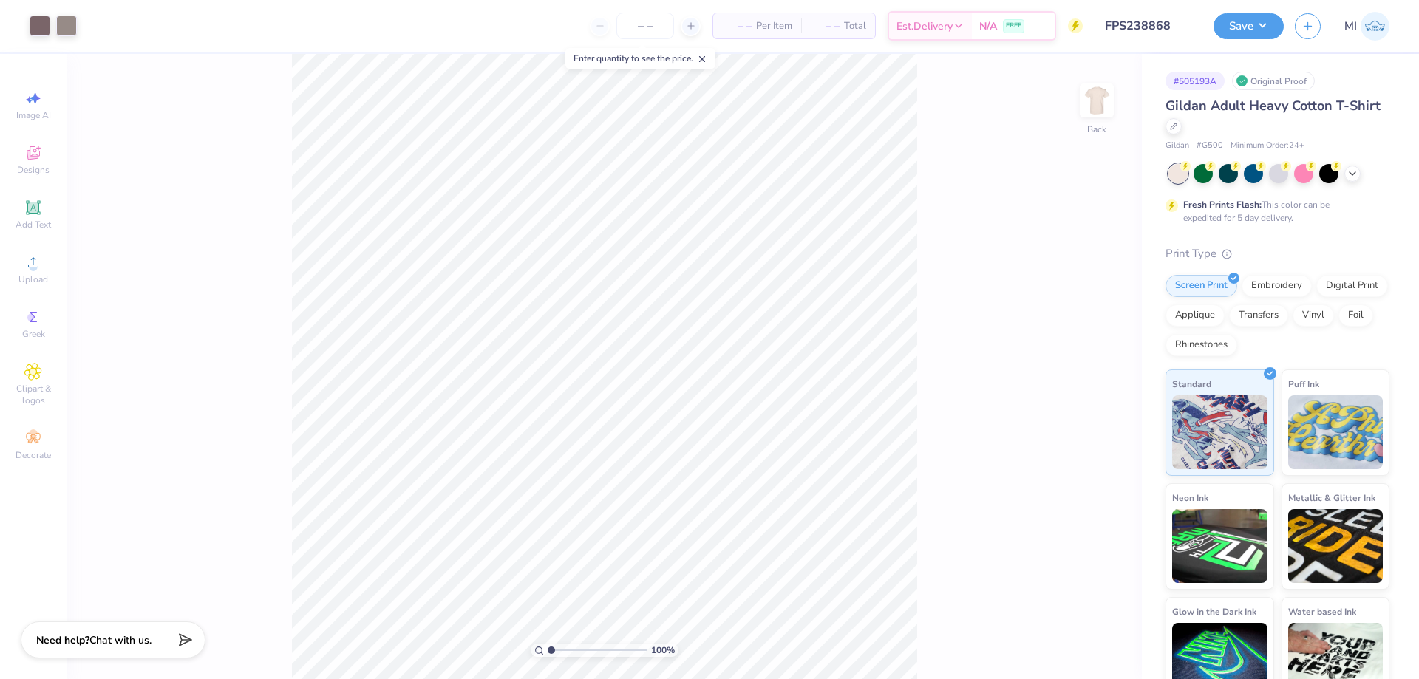
click at [548, 657] on input "range" at bounding box center [598, 650] width 100 height 13
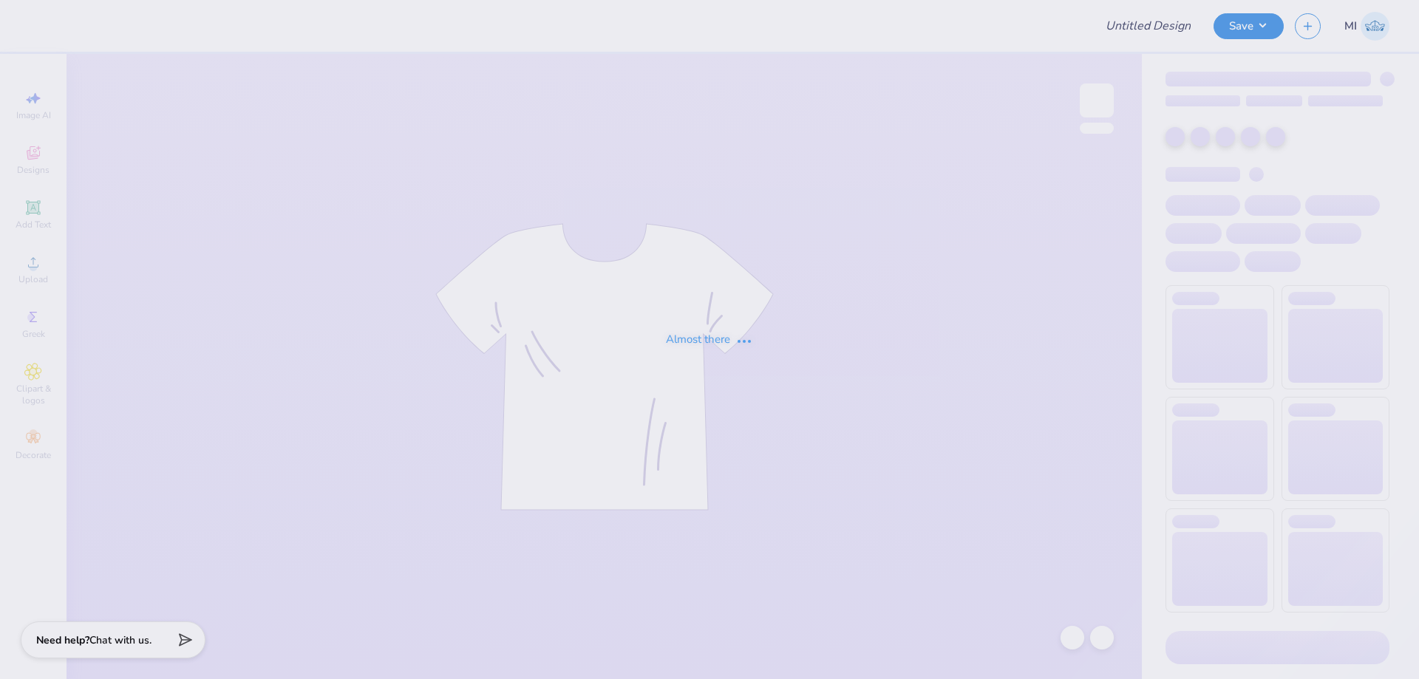
type input "FPS238869"
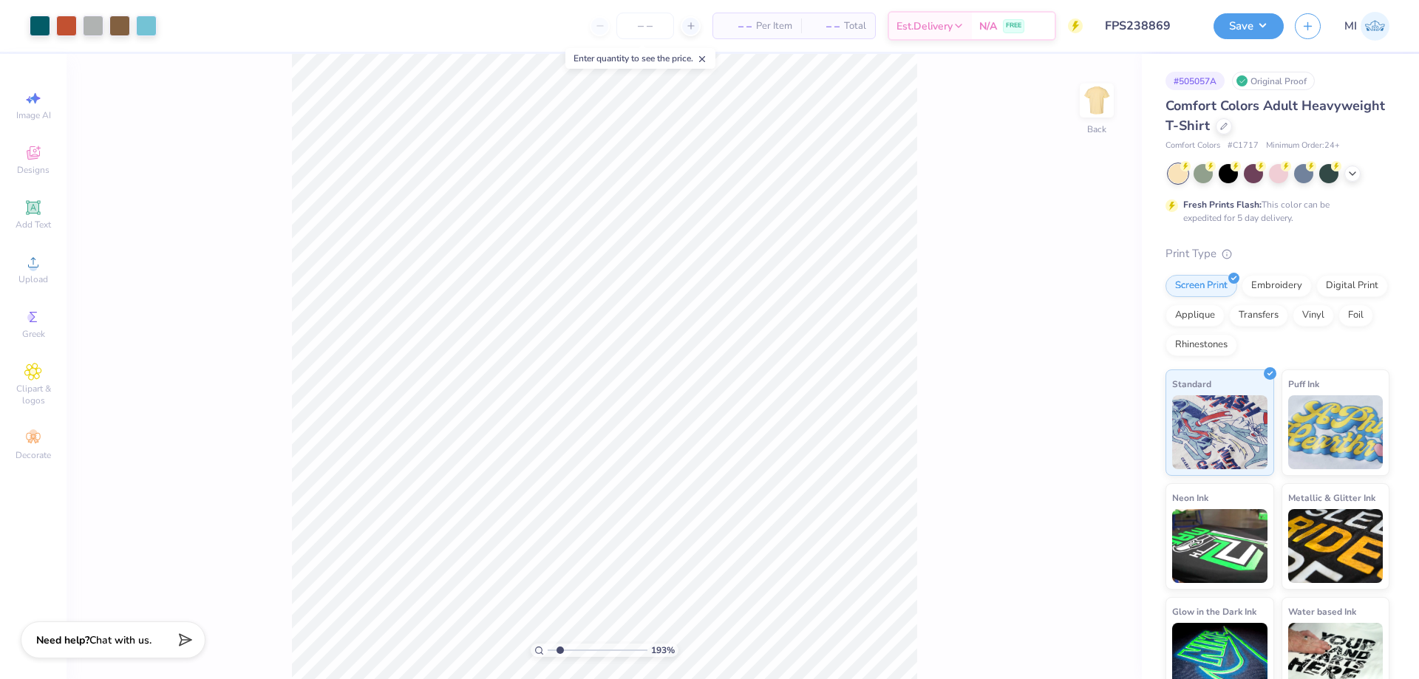
drag, startPoint x: 560, startPoint y: 653, endPoint x: 575, endPoint y: 648, distance: 15.9
click at [572, 648] on input "range" at bounding box center [598, 650] width 100 height 13
drag, startPoint x: 575, startPoint y: 648, endPoint x: 573, endPoint y: 639, distance: 9.1
click at [573, 644] on input "range" at bounding box center [598, 650] width 100 height 13
drag, startPoint x: 569, startPoint y: 648, endPoint x: 540, endPoint y: 649, distance: 28.8
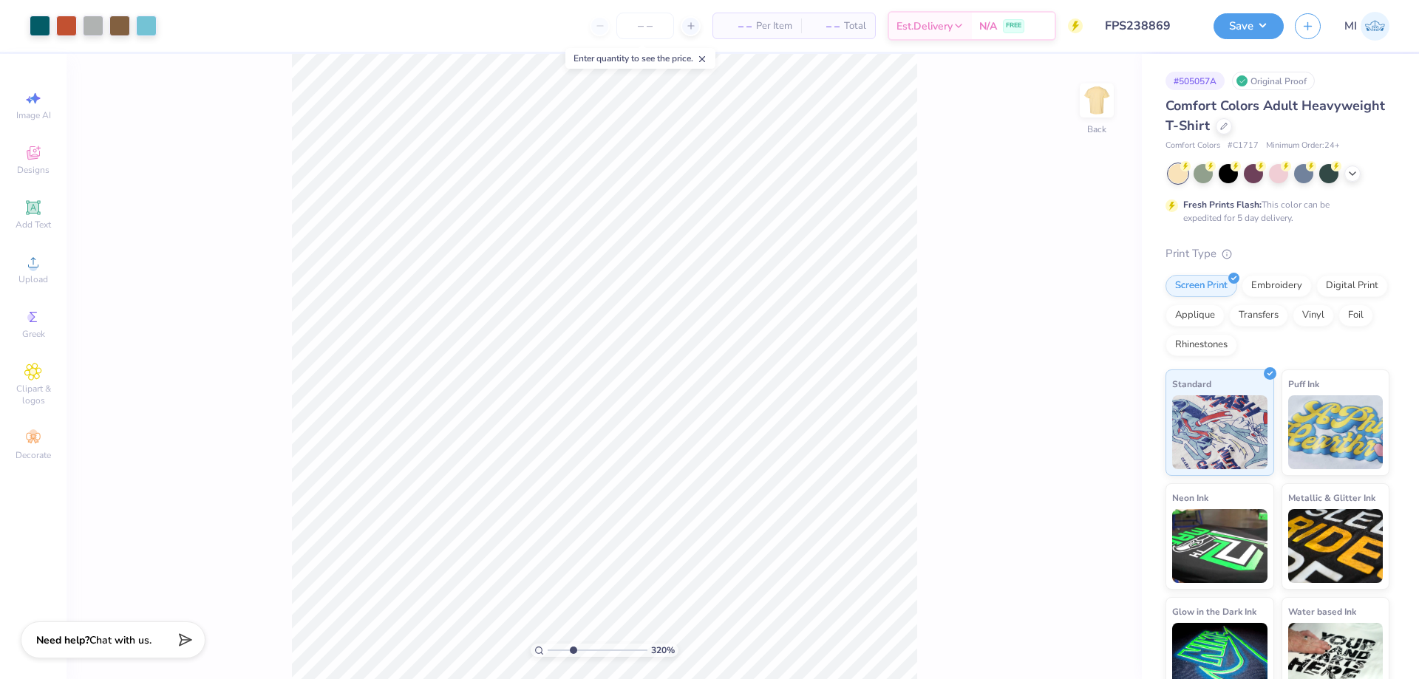
click at [548, 649] on input "range" at bounding box center [598, 650] width 100 height 13
click at [560, 646] on div "100 %" at bounding box center [604, 366] width 625 height 625
type input "2.01"
click at [561, 653] on input "range" at bounding box center [598, 650] width 100 height 13
